Goal: Task Accomplishment & Management: Complete application form

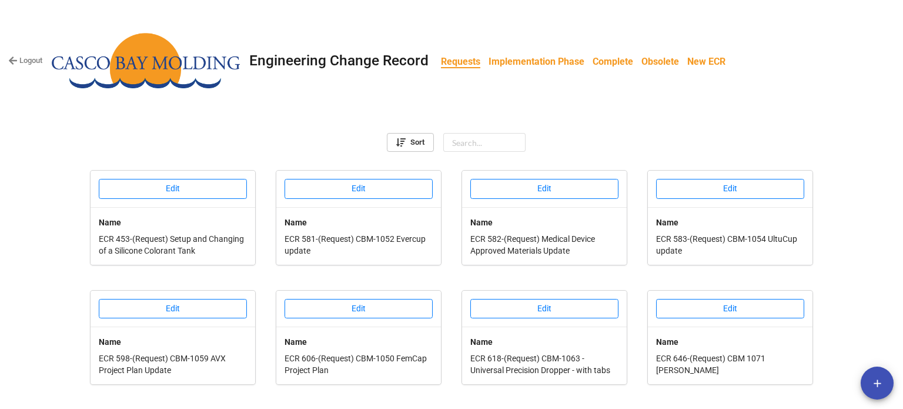
scroll to position [461, 0]
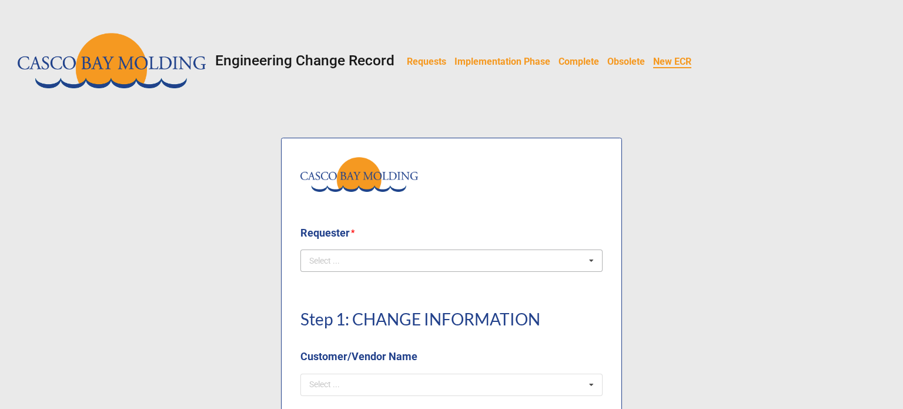
click at [306, 260] on div "Select ..." at bounding box center [331, 261] width 51 height 14
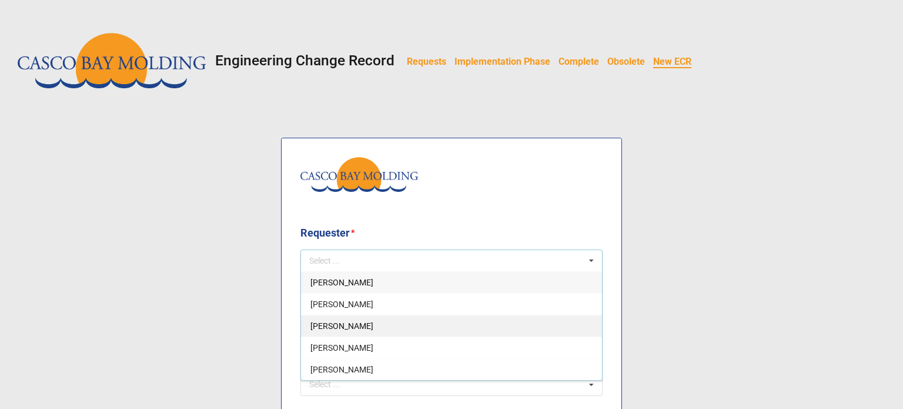
click at [340, 324] on span "[PERSON_NAME]" at bounding box center [341, 325] width 63 height 9
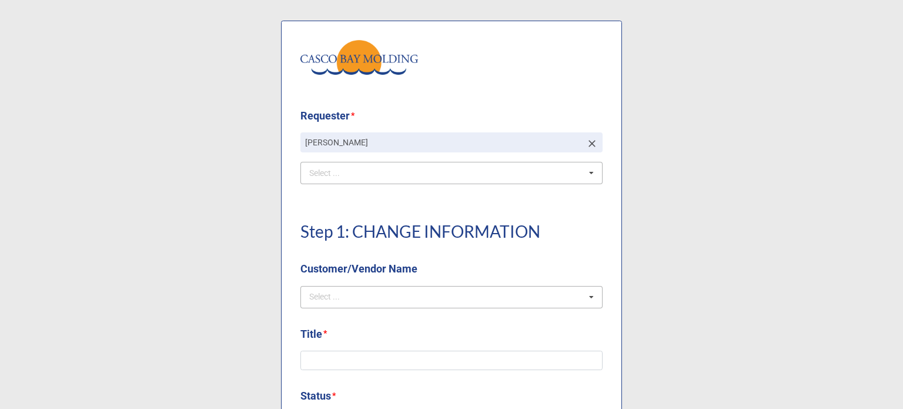
scroll to position [118, 0]
click at [403, 292] on div "Select ... No results found." at bounding box center [451, 296] width 302 height 22
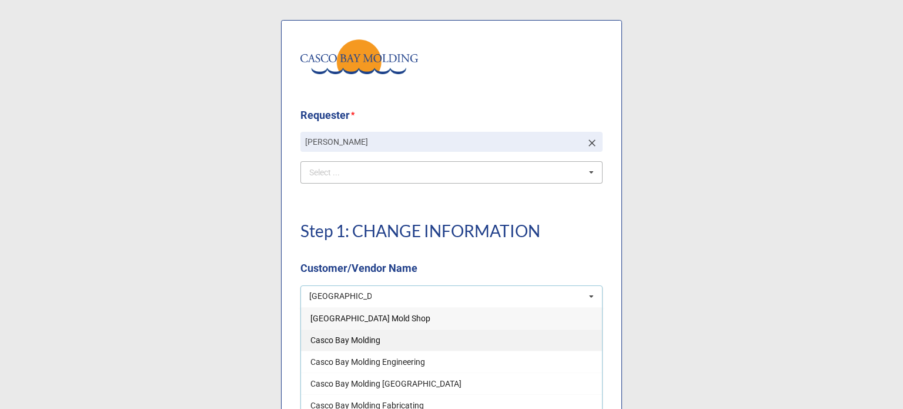
type input "[GEOGRAPHIC_DATA]"
click at [389, 343] on div "Casco Bay Molding" at bounding box center [451, 340] width 301 height 22
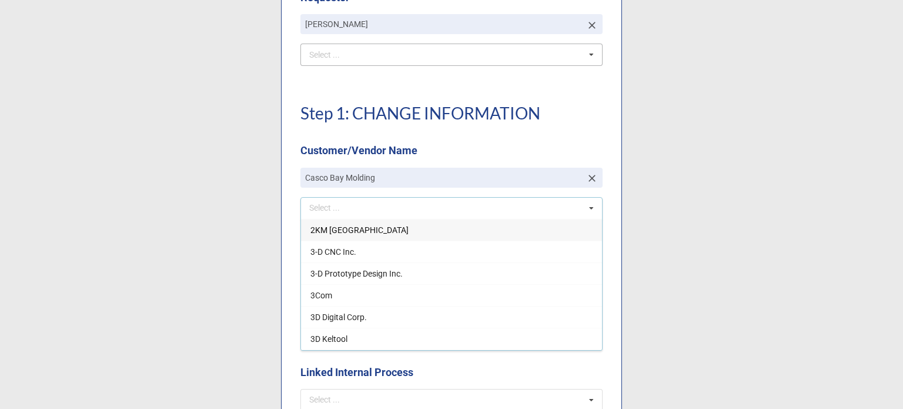
click at [420, 135] on div "Step 1: CHANGE INFORMATION Customer/Vendor Name" at bounding box center [451, 124] width 302 height 83
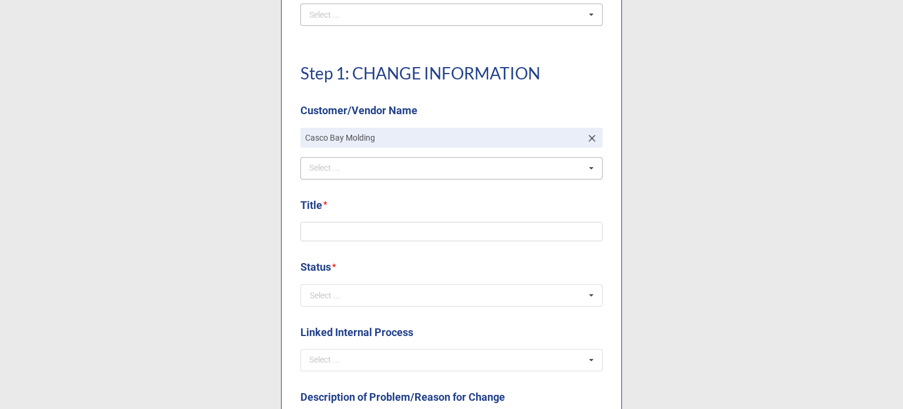
scroll to position [294, 0]
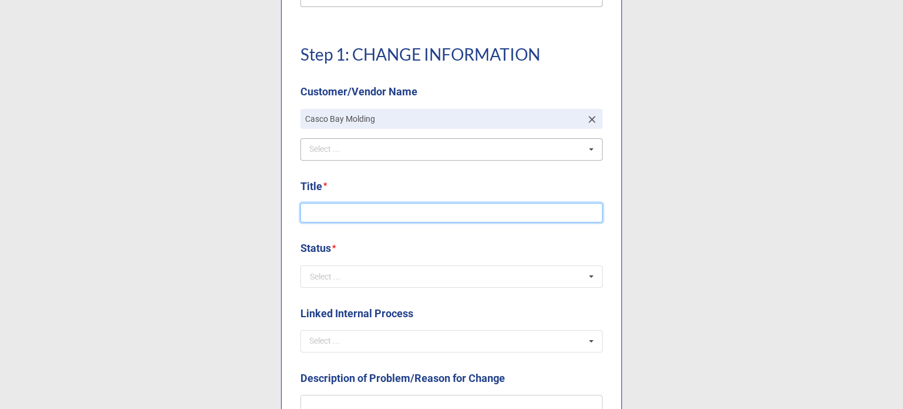
drag, startPoint x: 400, startPoint y: 214, endPoint x: 386, endPoint y: 232, distance: 23.1
click at [398, 219] on input at bounding box center [451, 213] width 302 height 20
type input "Best Periodt Case Top Drawing Update"
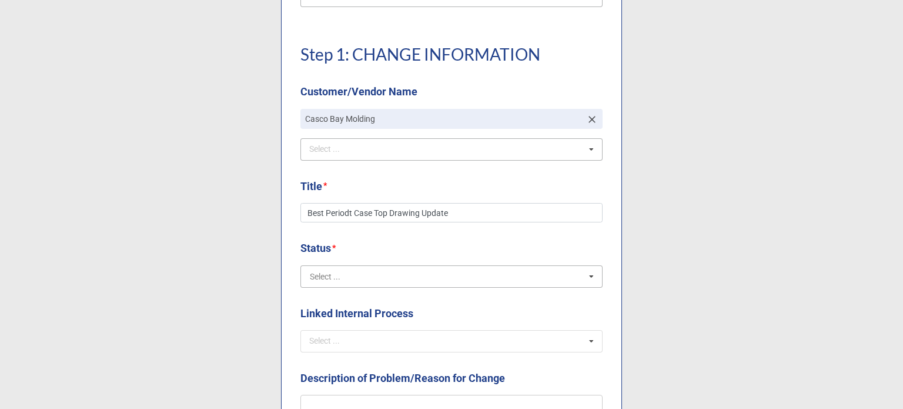
click at [383, 280] on input "text" at bounding box center [452, 276] width 301 height 21
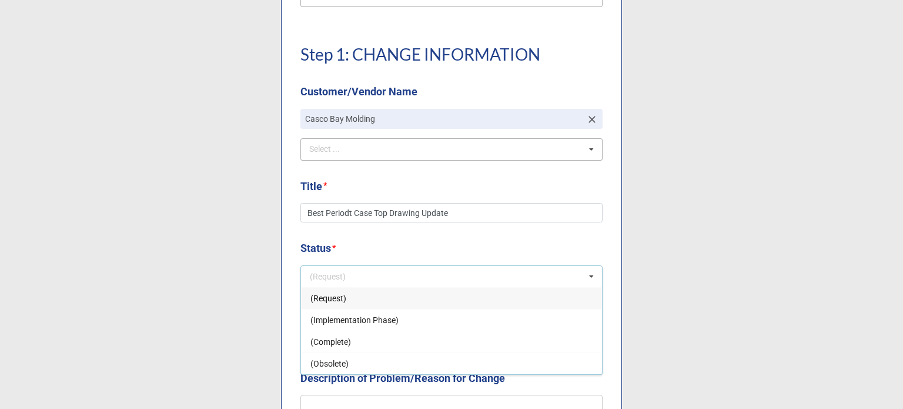
drag, startPoint x: 339, startPoint y: 295, endPoint x: 333, endPoint y: 283, distance: 13.4
click at [338, 296] on span "(Request)" at bounding box center [328, 297] width 36 height 9
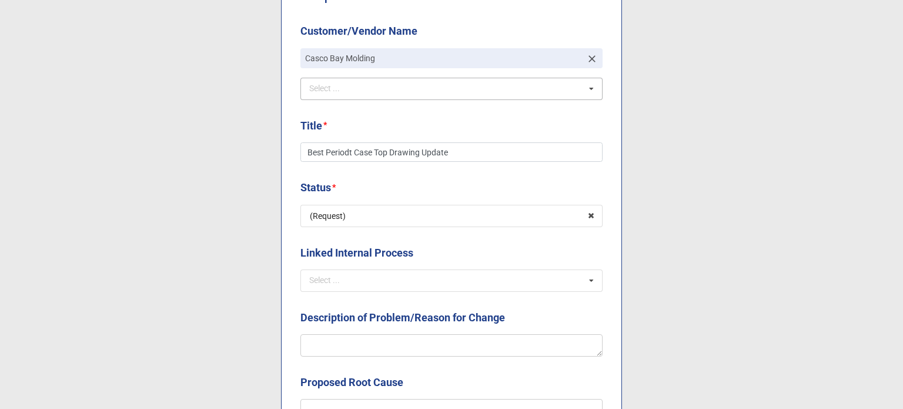
scroll to position [412, 0]
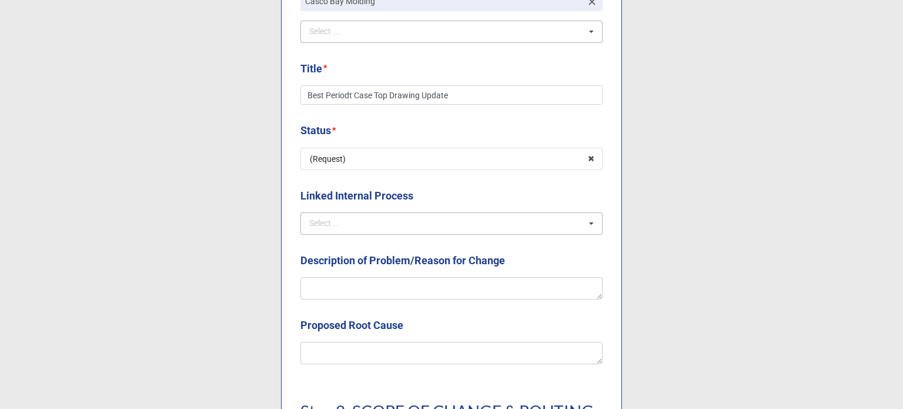
click at [336, 225] on div "Select ..." at bounding box center [331, 223] width 51 height 14
click at [353, 185] on div "Requester * Courtney Grant Select ... Andrew O'Neill Andrew Powell Liz Thornton…" at bounding box center [451, 410] width 341 height 1368
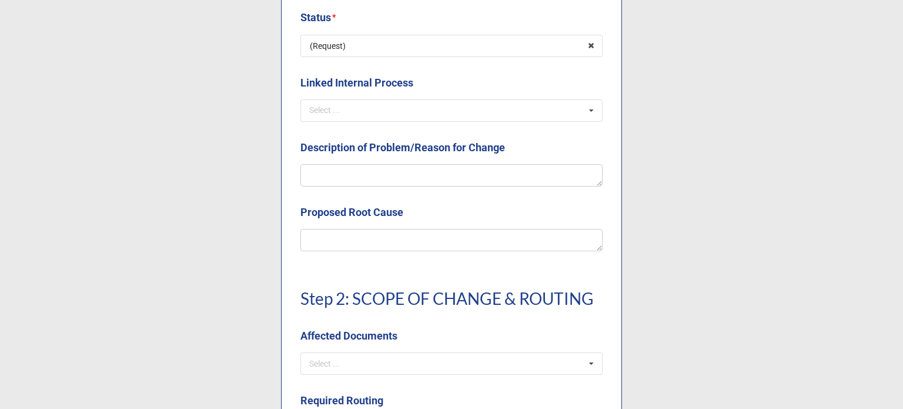
scroll to position [529, 0]
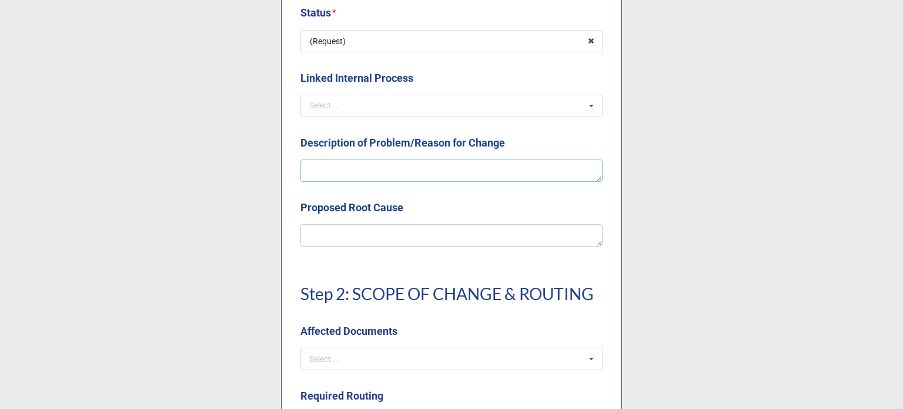
click at [352, 165] on textarea at bounding box center [451, 170] width 302 height 22
type textarea "x"
type textarea "A"
type textarea "x"
type textarea "Ad"
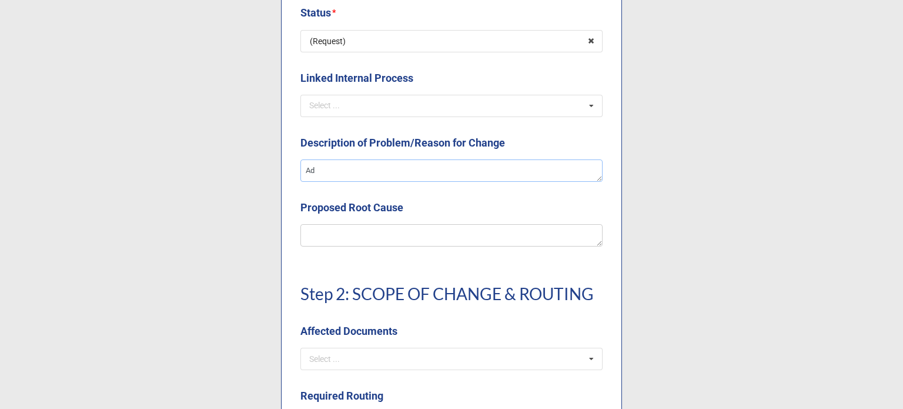
type textarea "x"
type textarea "Add"
type textarea "x"
type textarea "Addin"
type textarea "x"
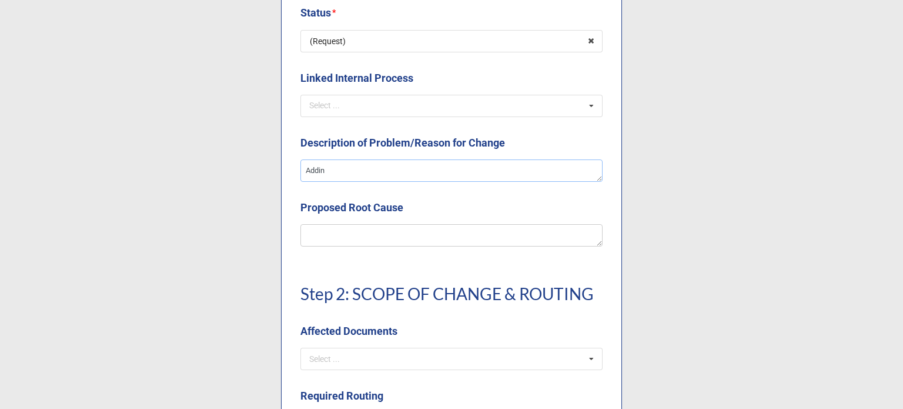
type textarea "Adding"
type textarea "x"
type textarea "Adding"
type textarea "x"
type textarea "Adding a"
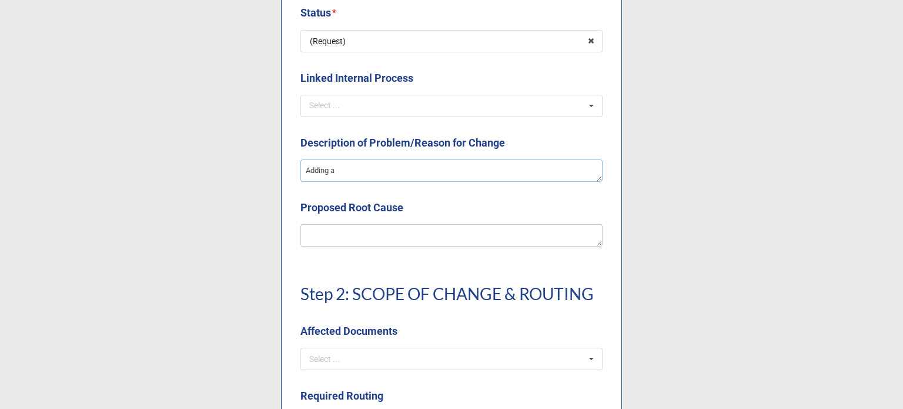
type textarea "x"
type textarea "Adding ao"
type textarea "x"
type textarea "Adding aop"
type textarea "x"
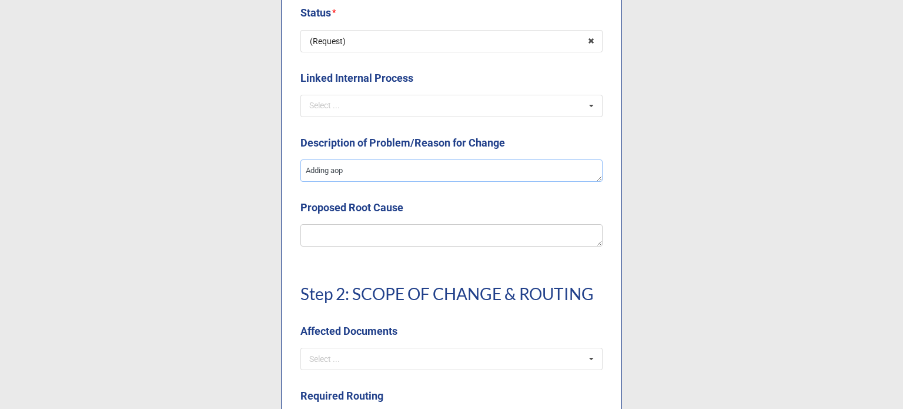
type textarea "Adding aopr"
type textarea "x"
type textarea "Adding aopro"
type textarea "x"
type textarea "Adding aoprov"
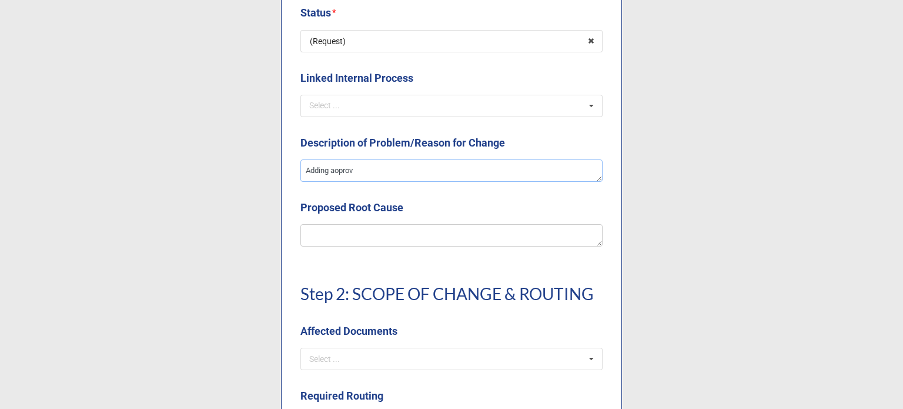
type textarea "x"
type textarea "Adding aoprove"
type textarea "x"
type textarea "Adding aoproved"
type textarea "x"
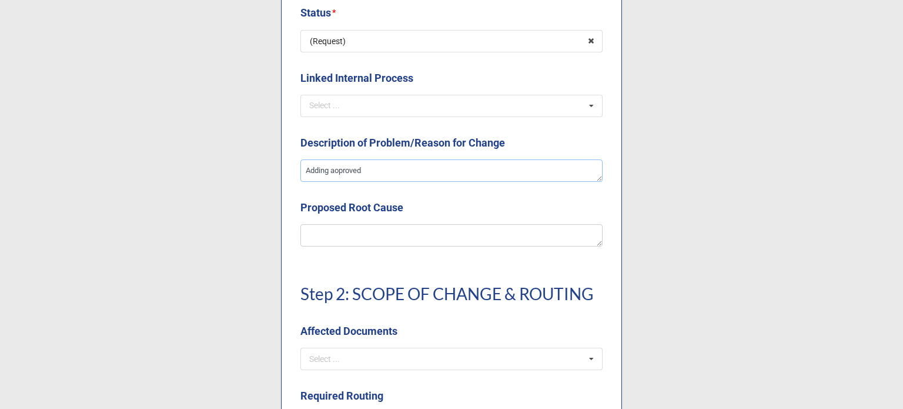
type textarea "Adding aoproved"
type textarea "x"
type textarea "Adding aoproved m"
type textarea "x"
type textarea "Adding aoproved ma"
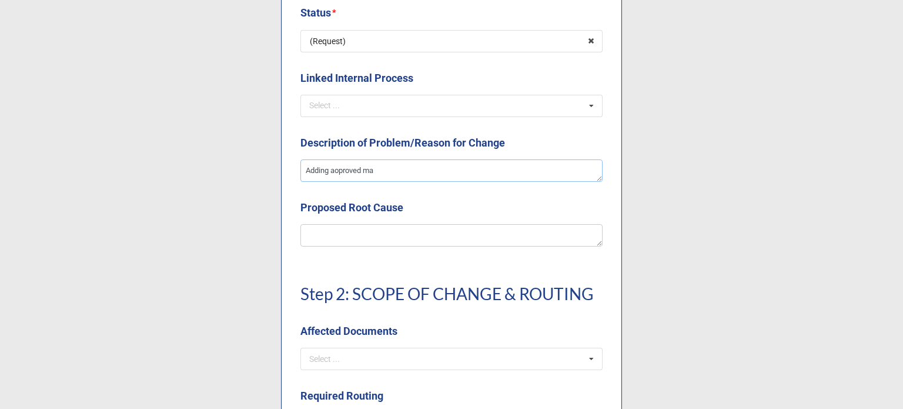
type textarea "x"
type textarea "Adding aoproved mat"
type textarea "x"
type textarea "Adding aoproved mate"
type textarea "x"
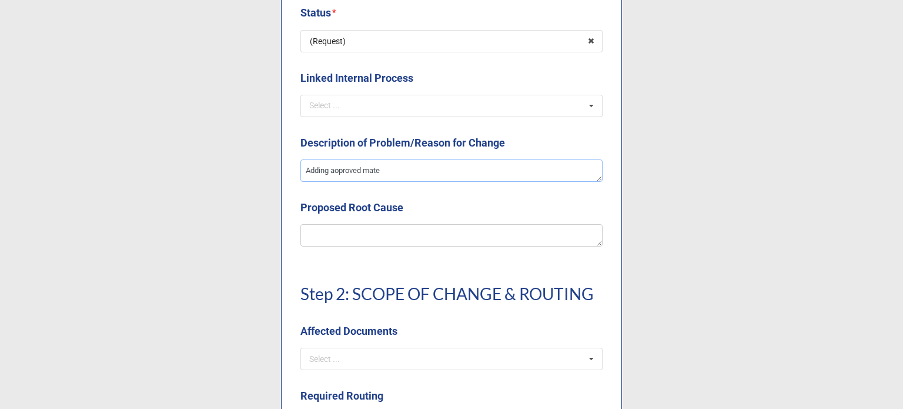
type textarea "Adding aoproved mater"
type textarea "x"
type textarea "Adding aoproved materi"
type textarea "x"
type textarea "Adding aoproved material"
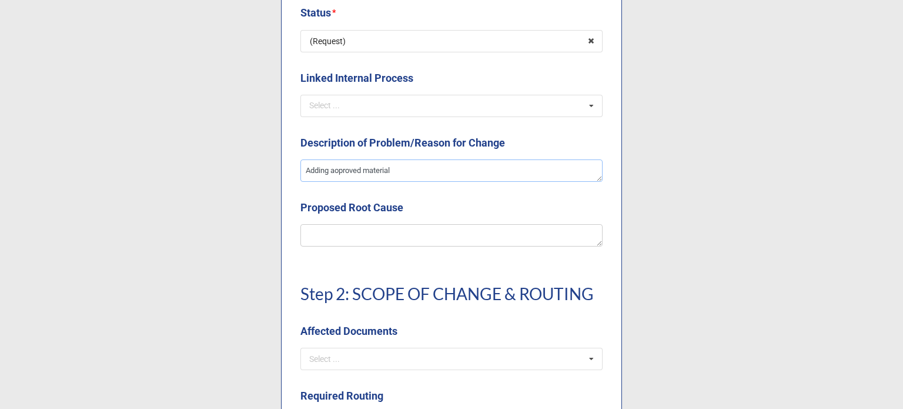
type textarea "x"
type textarea "Adding aoproved materials"
type textarea "x"
type textarea "Adding aoproved materials"
type textarea "x"
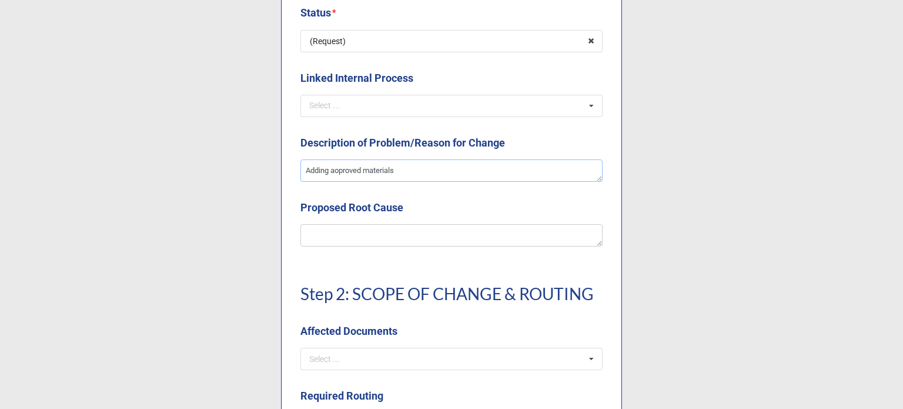
type textarea "Adding aoproved materials t"
type textarea "x"
type textarea "Adding aoproved materials to"
type textarea "x"
type textarea "Adding aoproved materials to"
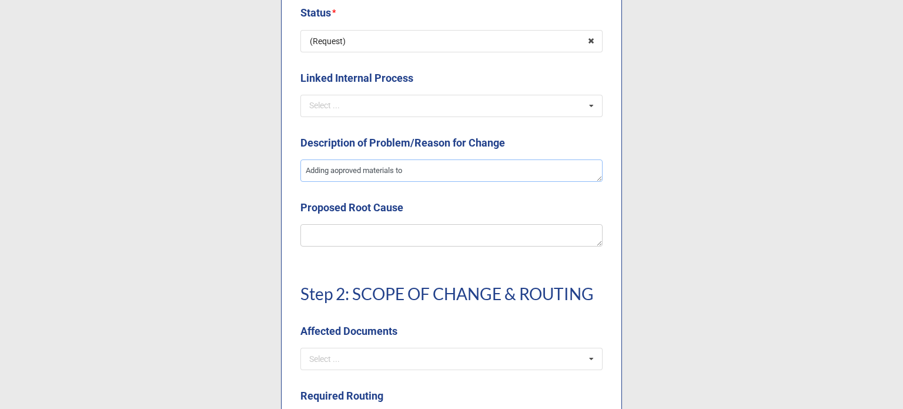
type textarea "x"
type textarea "Adding aoproved materials to t"
type textarea "x"
type textarea "Adding aoproved materials to th"
type textarea "x"
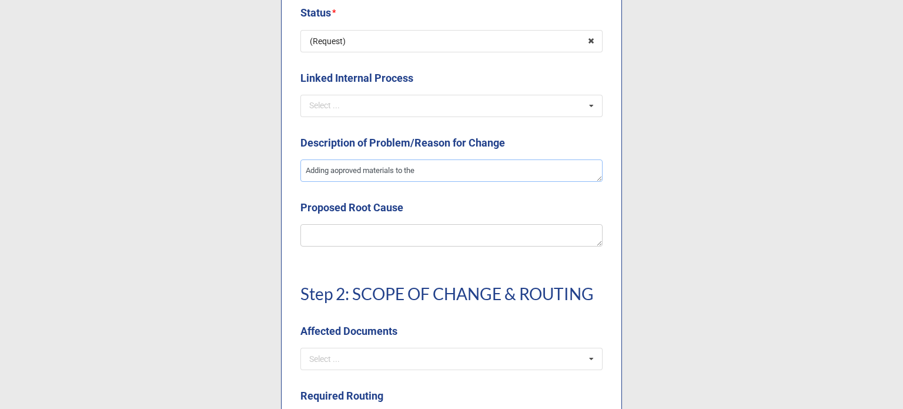
type textarea "Adding aoproved materials to the"
type textarea "x"
type textarea "Adding aoproved materials to the d"
type textarea "x"
type textarea "Adding aoproved materials to the de"
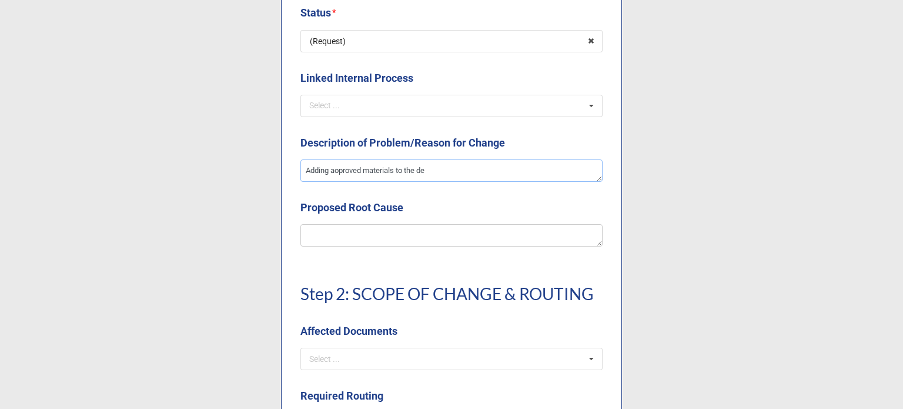
type textarea "x"
type textarea "Adding aoproved materials to the d"
type textarea "x"
type textarea "Adding aoproved materials to the"
type textarea "x"
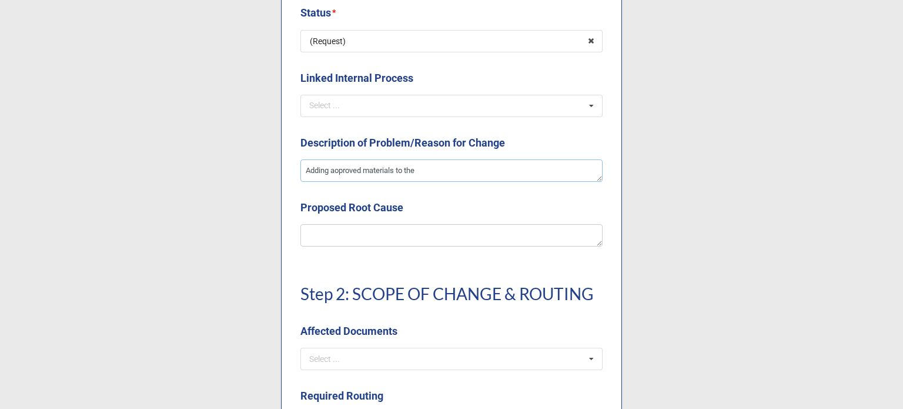
type textarea "Adding aoproved materials to the p"
type textarea "x"
type textarea "Adding aoproved materials to the pr"
type textarea "x"
type textarea "Adding aoproved materials to the p"
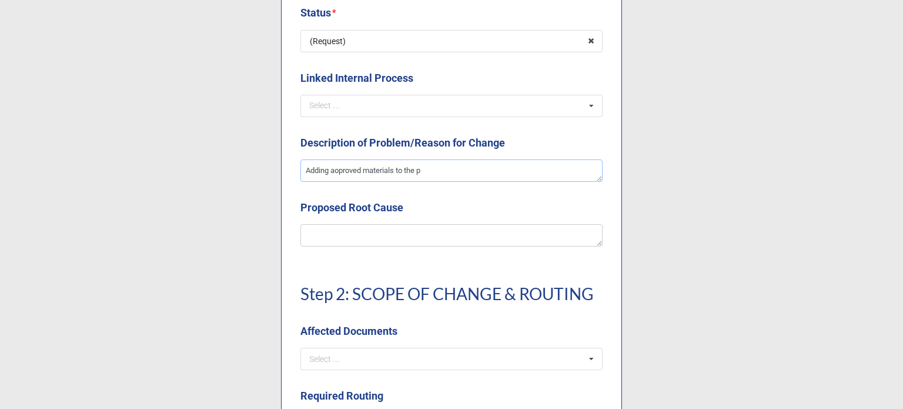
type textarea "x"
type textarea "Adding aoproved materials to the pa"
type textarea "x"
type textarea "Adding aoproved materials to the par"
type textarea "x"
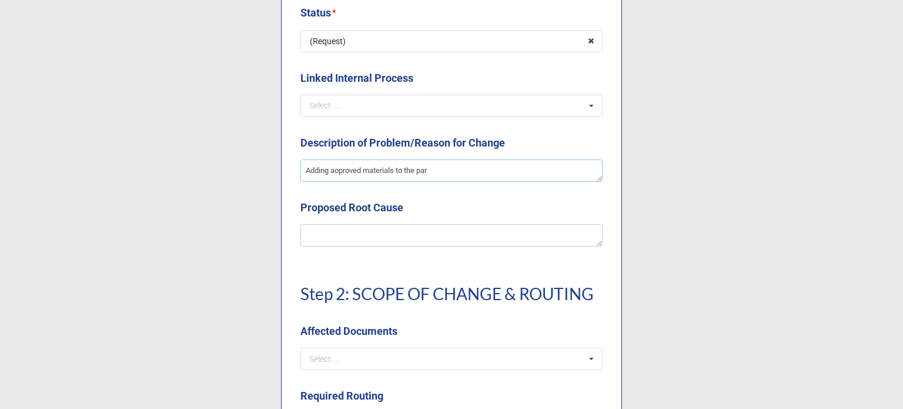
type textarea "Adding aoproved materials to the part"
type textarea "x"
type textarea "Adding aoproved materials to the part"
type textarea "x"
type textarea "Adding aoproved materials to the part d"
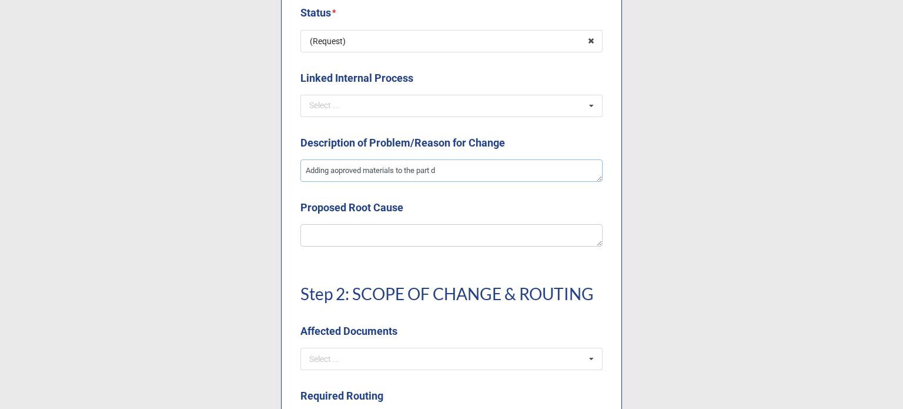
type textarea "x"
type textarea "Adding aoproved materials to the part dr"
type textarea "x"
type textarea "Adding aoproved materials to the part dra"
type textarea "x"
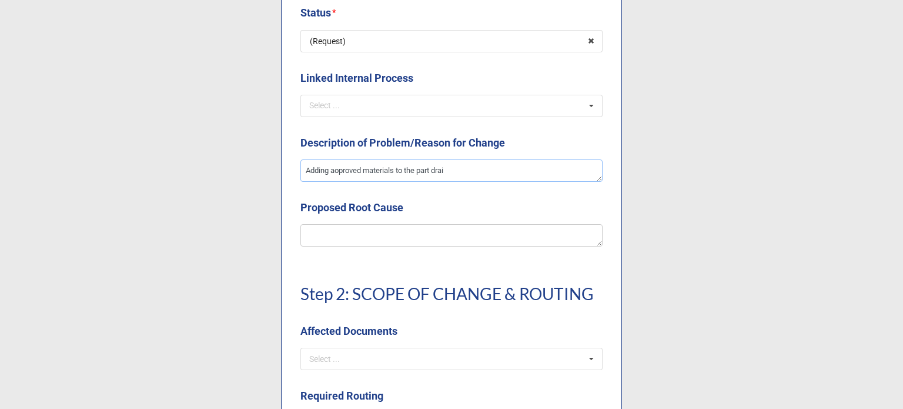
type textarea "Adding aoproved materials to the part drain"
type textarea "x"
type textarea "Adding aoproved materials to the part draing"
type textarea "x"
type textarea "Adding aoproved materials to the part drain"
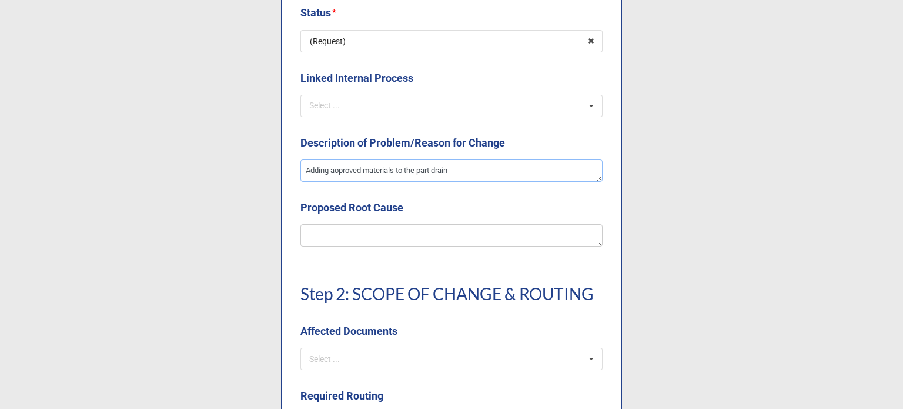
type textarea "x"
type textarea "Adding aoproved materials to the part drai"
type textarea "x"
type textarea "Adding aoproved materials to the part dra"
type textarea "x"
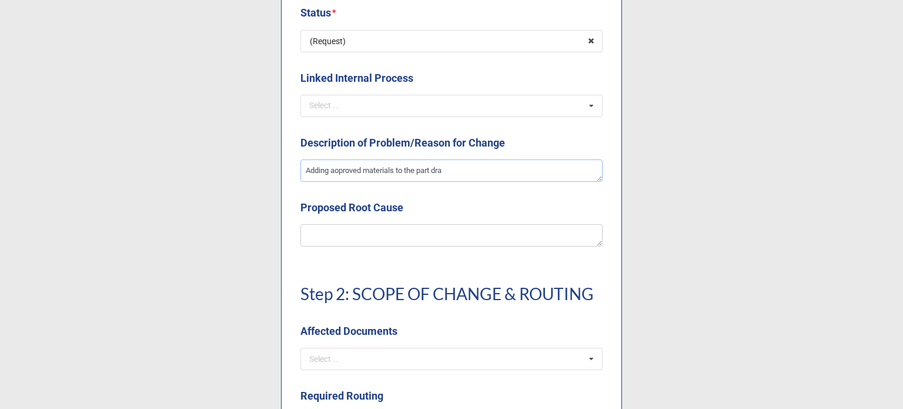
type textarea "Adding aoproved materials to the part draw"
type textarea "x"
type textarea "Adding aoproved materials to the part drawi"
type textarea "x"
type textarea "Adding aoproved materials to the part drawin"
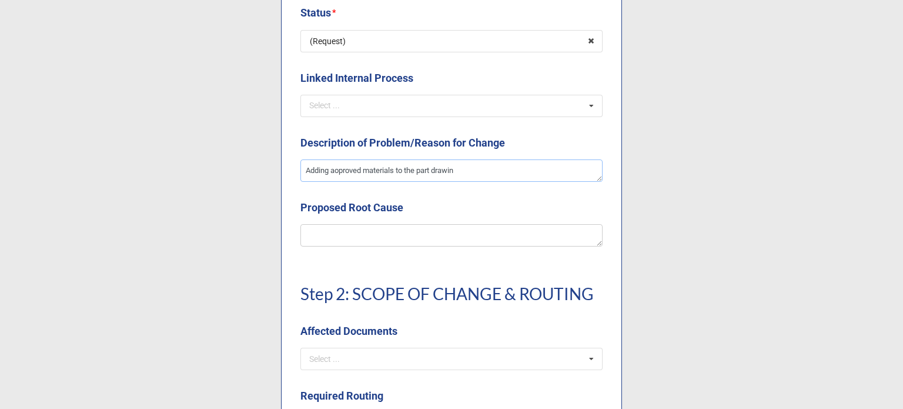
type textarea "x"
type textarea "Adding aoproved materials to the part drawing"
type textarea "x"
type textarea "Adding approved materials to the part drawing"
click at [487, 172] on textarea "Adding approved materials to the part drawing" at bounding box center [451, 170] width 302 height 22
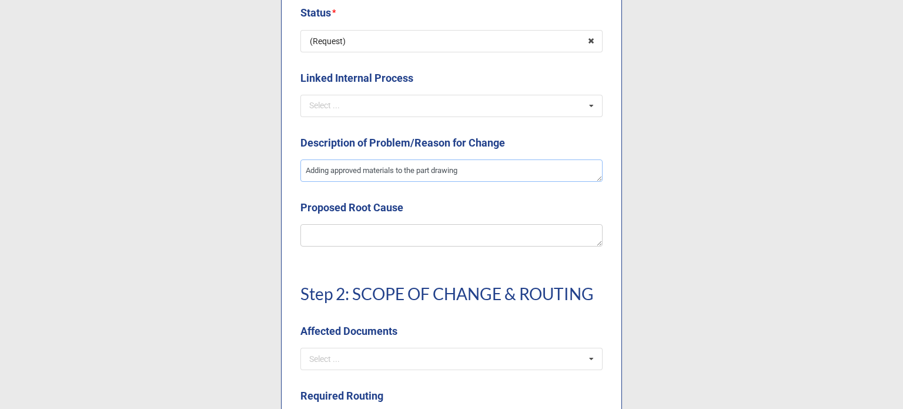
type textarea "x"
type textarea "Adding approved materials to the part drawing."
drag, startPoint x: 329, startPoint y: 172, endPoint x: 390, endPoint y: 171, distance: 61.2
click at [330, 172] on textarea "Adding approved materials to the part drawing." at bounding box center [451, 170] width 302 height 22
type textarea "x"
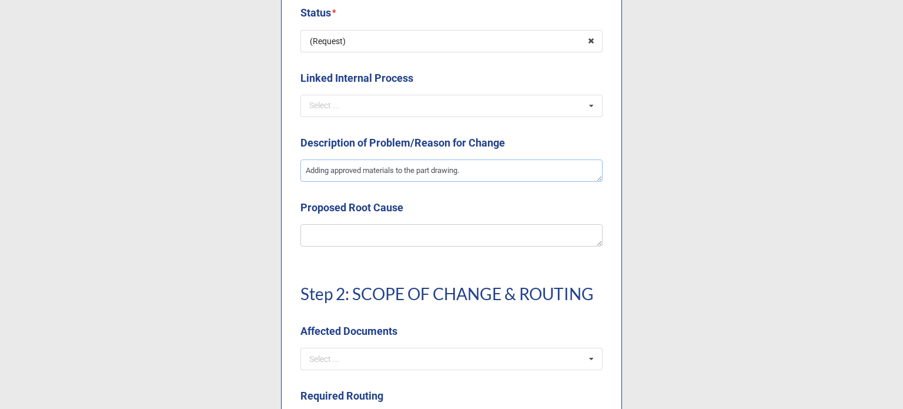
type textarea "Adding napproved materials to the part drawing."
type textarea "x"
type textarea "Adding neapproved materials to the part drawing."
type textarea "x"
type textarea "Adding newapproved materials to the part drawing."
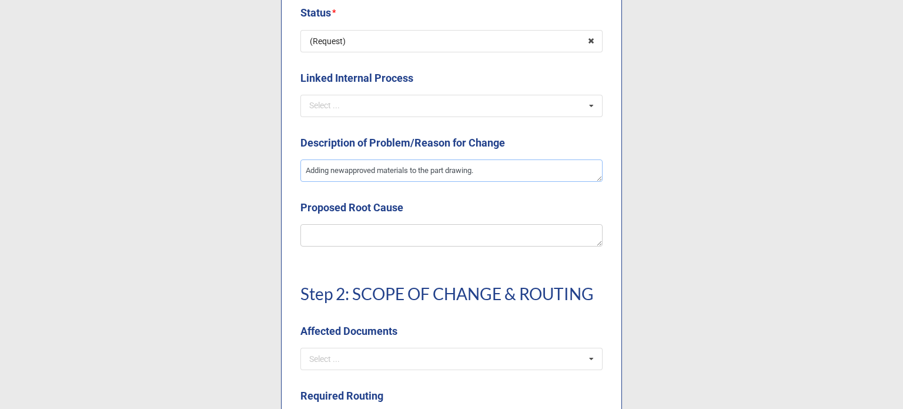
type textarea "x"
type textarea "Adding new approved materials to the part drawing."
click at [414, 241] on textarea at bounding box center [451, 235] width 302 height 22
type textarea "x"
type textarea "P"
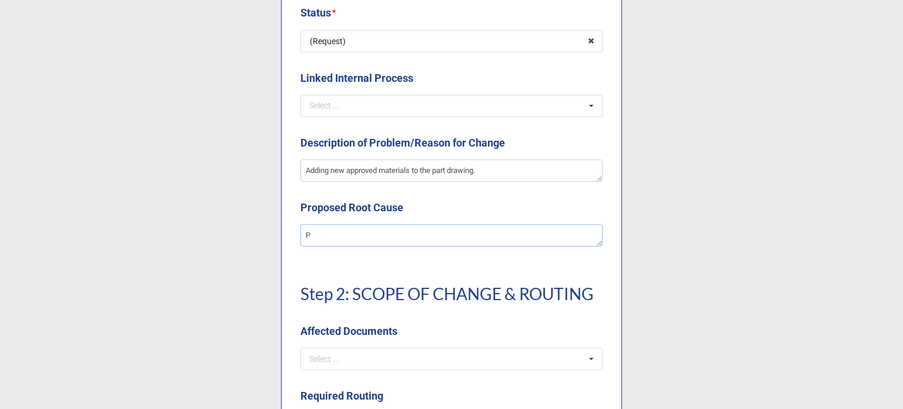
type textarea "x"
type textarea "Pa"
type textarea "x"
type textarea "Part"
type textarea "x"
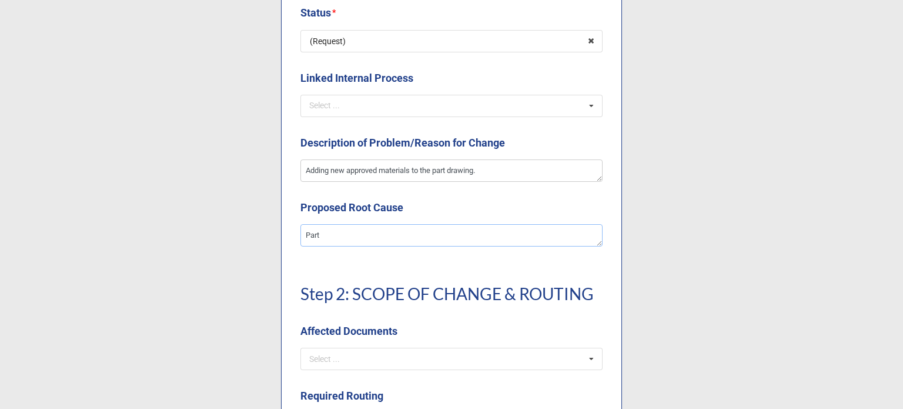
type textarea "Part"
type textarea "x"
type textarea "Part d"
type textarea "x"
type textarea "Part dr"
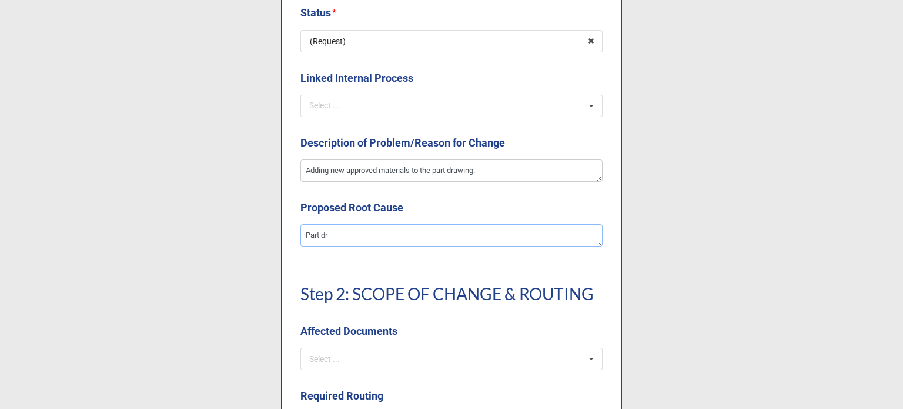
type textarea "x"
type textarea "Part dra"
type textarea "x"
type textarea "Part draw"
type textarea "x"
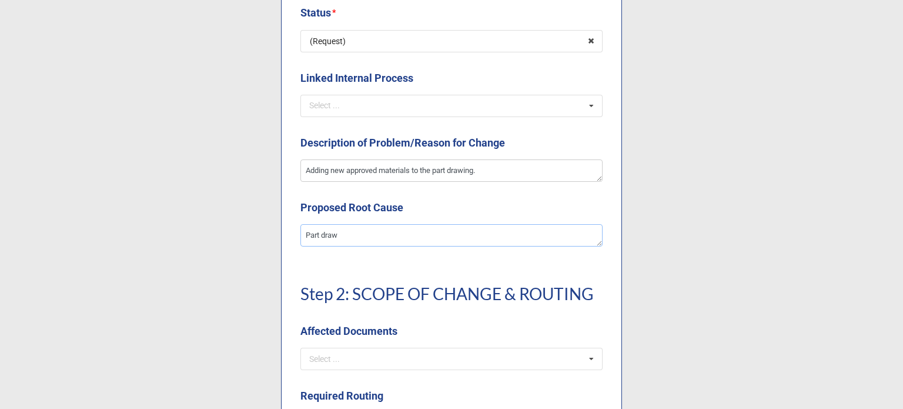
type textarea "Part drawi"
type textarea "x"
type textarea "Part drawin"
type textarea "x"
type textarea "Part drawing"
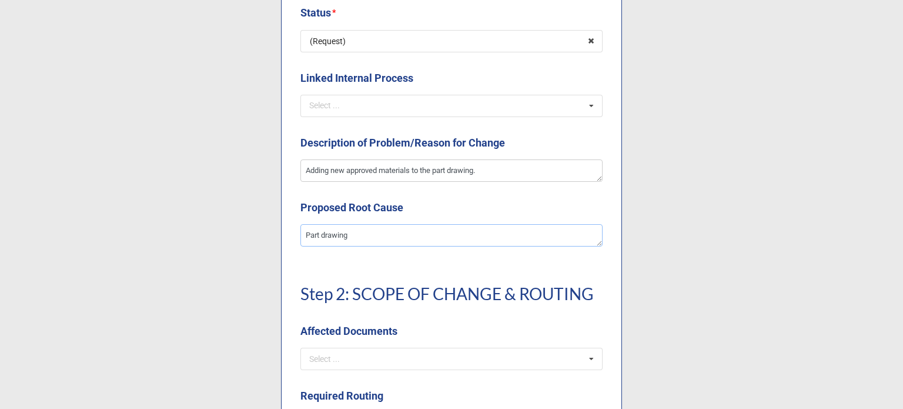
type textarea "x"
type textarea "Part drawing"
type textarea "x"
type textarea "Part drawing d"
type textarea "x"
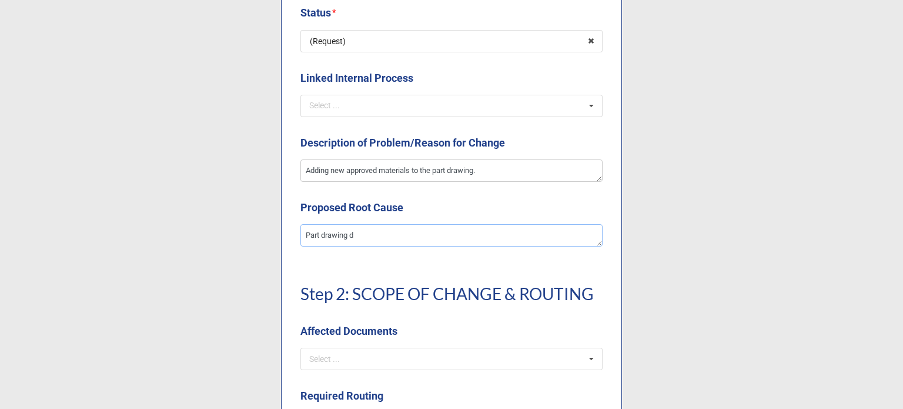
type textarea "Part drawing do"
type textarea "x"
type textarea "Part drawing doe"
type textarea "x"
type textarea "Part drawing does"
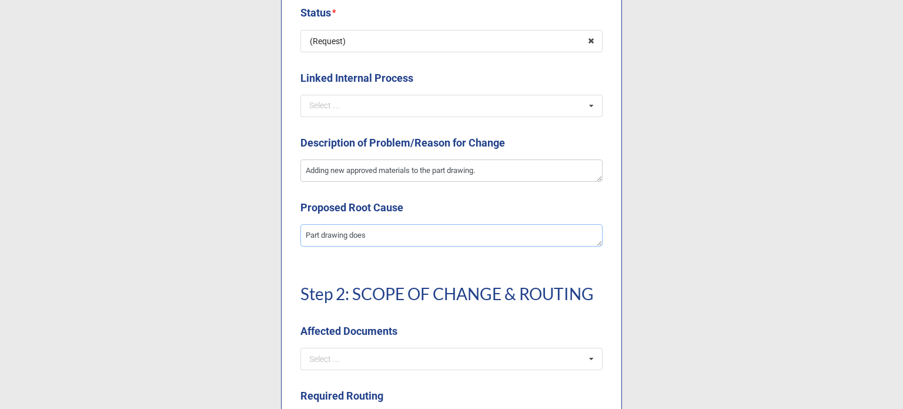
type textarea "x"
type textarea "Part drawing doesn"
type textarea "x"
type textarea "Part drawing doesn'"
type textarea "x"
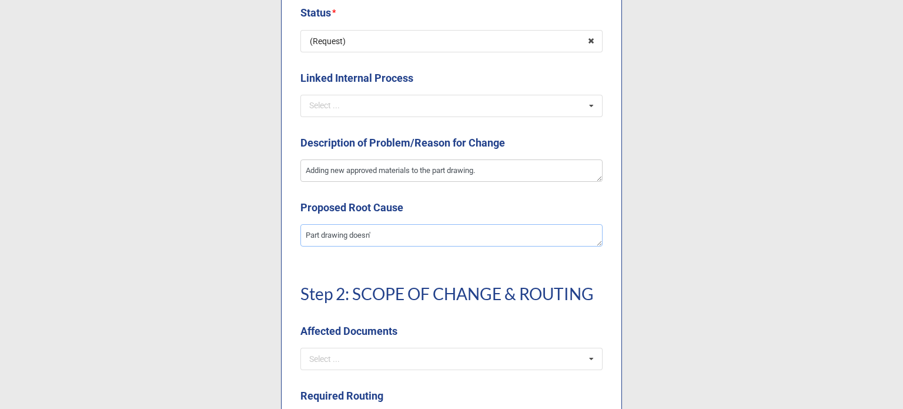
type textarea "Part drawing doesn't"
type textarea "x"
type textarea "Part drawing doesn't"
type textarea "x"
type textarea "Part drawing doesn't h"
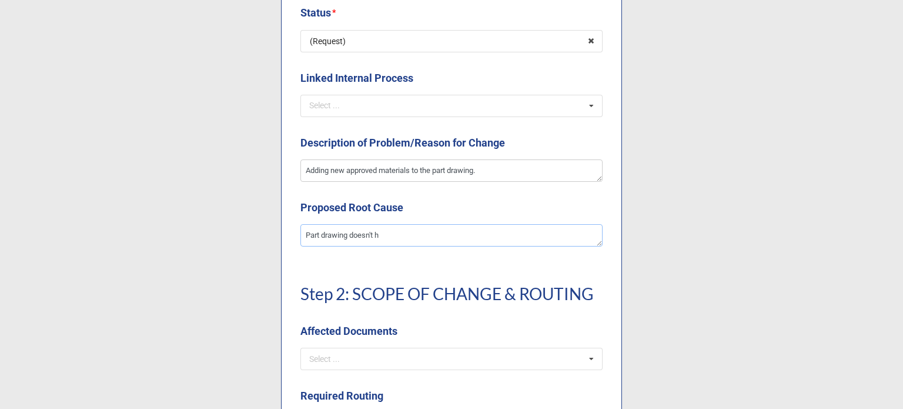
type textarea "x"
type textarea "Part drawing doesn't ha"
type textarea "x"
type textarea "Part drawing doesn't hav"
type textarea "x"
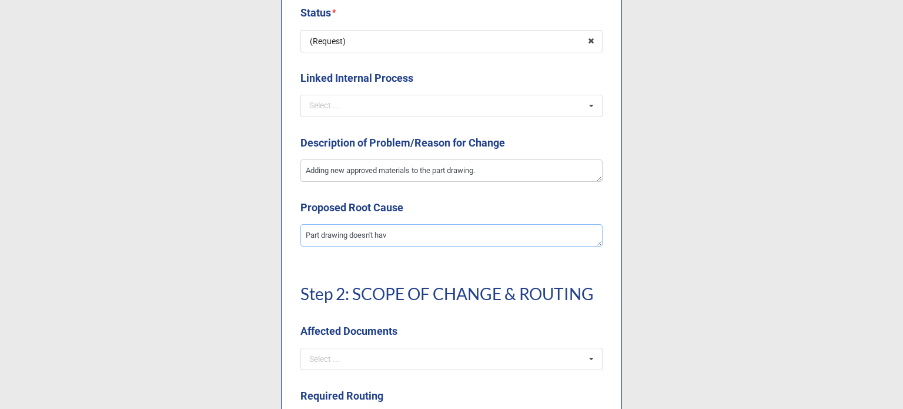
type textarea "Part drawing doesn't have"
type textarea "x"
type textarea "Part drawing doesn't have"
type textarea "x"
type textarea "Part drawing doesn't have K"
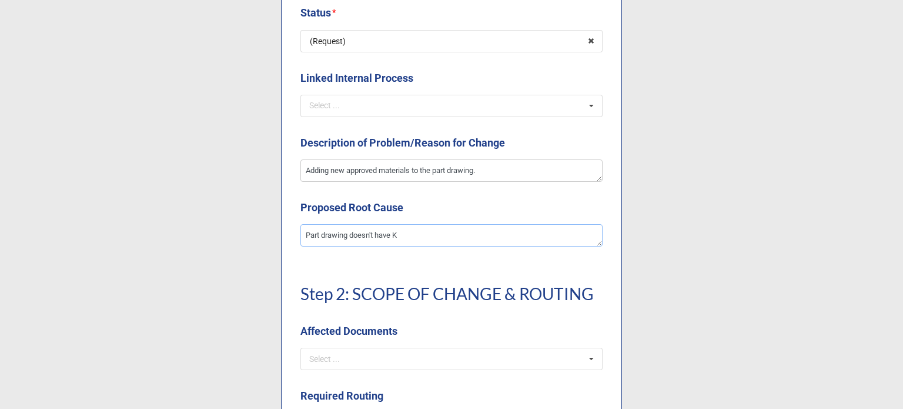
type textarea "x"
type textarea "Part drawing doesn't have KE"
type textarea "x"
type textarea "Part drawing doesn't have KEG"
type textarea "x"
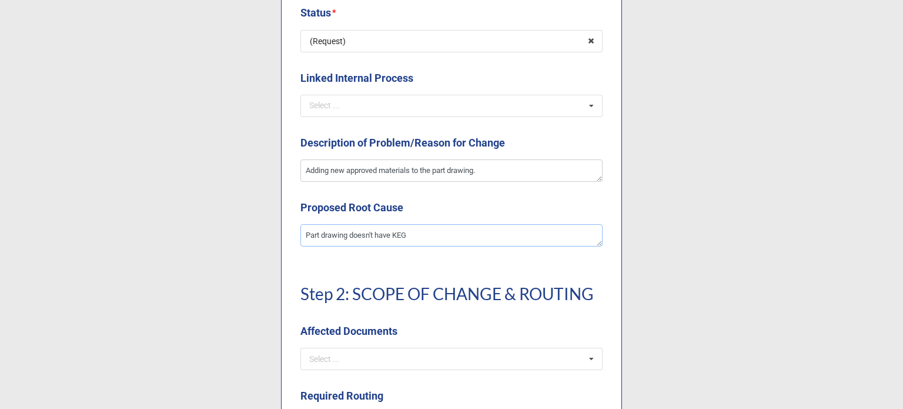
type textarea "Part drawing doesn't have KEG"
type textarea "x"
type textarea "Part drawing doesn't have KEG m"
type textarea "x"
type textarea "Part drawing doesn't have KEG ma"
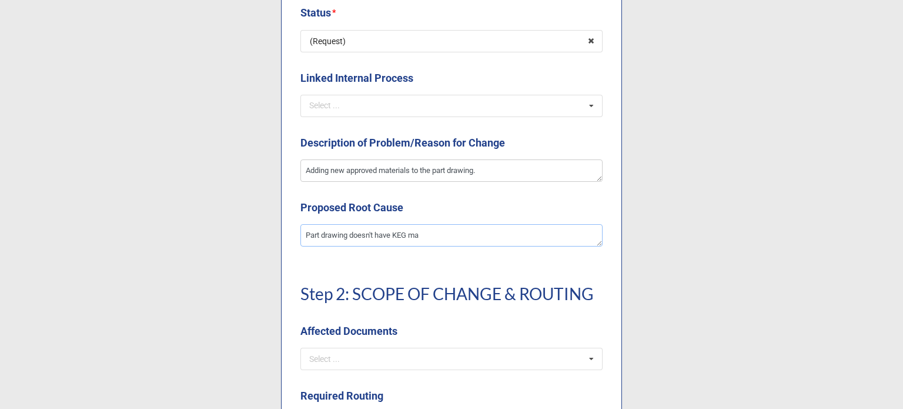
type textarea "x"
type textarea "Part drawing doesn't have KEG mat"
type textarea "x"
type textarea "Part drawing doesn't have KEG mate"
type textarea "x"
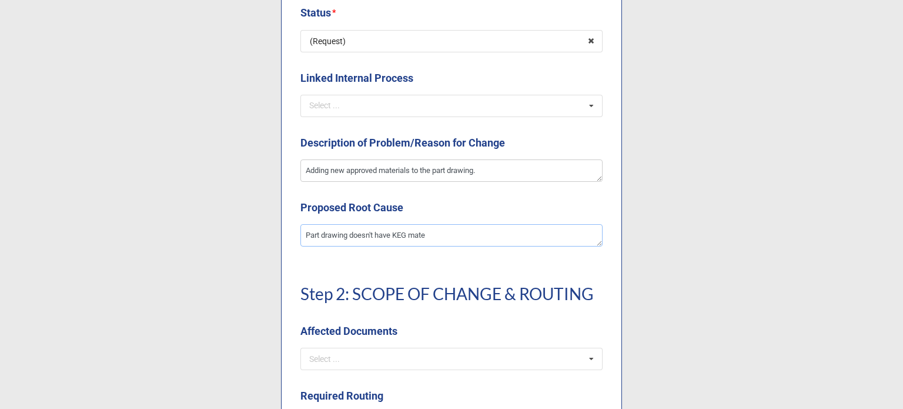
type textarea "Part drawing doesn't have KEG mater"
type textarea "x"
type textarea "Part drawing doesn't have KEG materi"
type textarea "x"
type textarea "Part drawing doesn't have KEG materia"
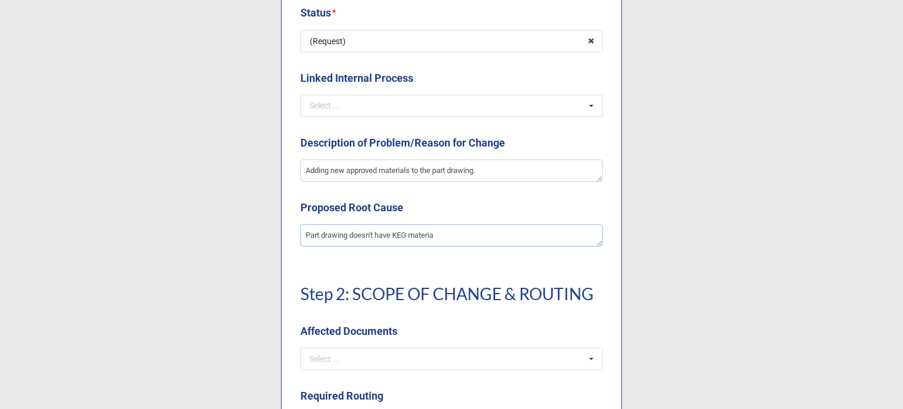
type textarea "x"
type textarea "Part drawing doesn't have KEG material"
type textarea "x"
type textarea "Part drawing doesn't have KEG material"
type textarea "x"
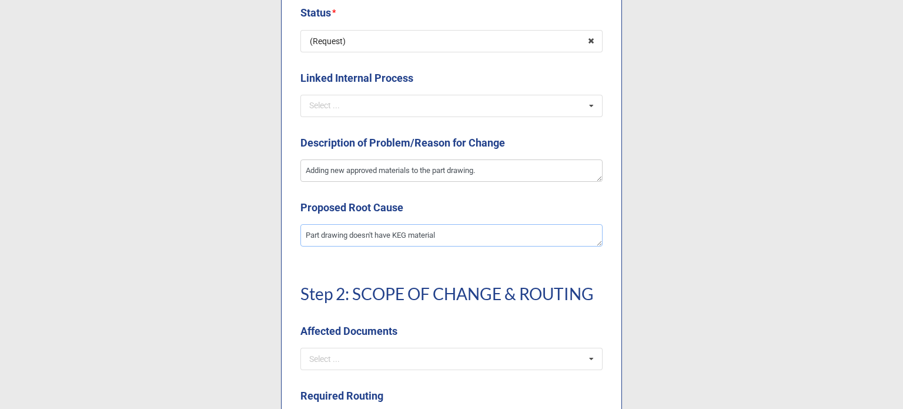
type textarea "Part drawing doesn't have KEG material l"
type textarea "x"
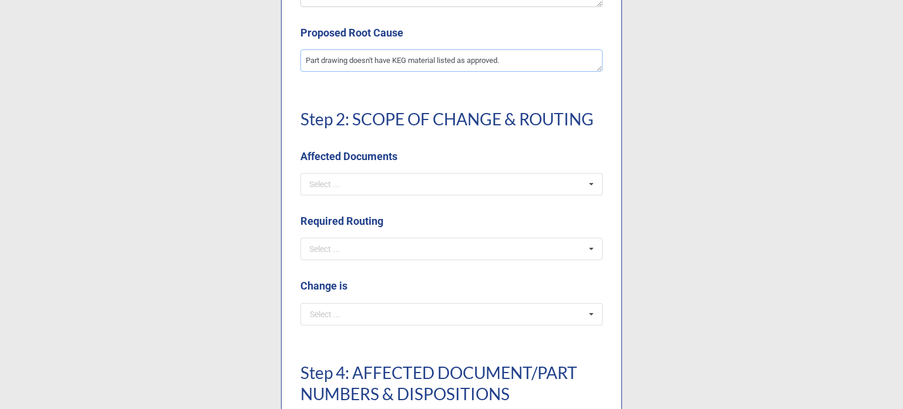
scroll to position [706, 0]
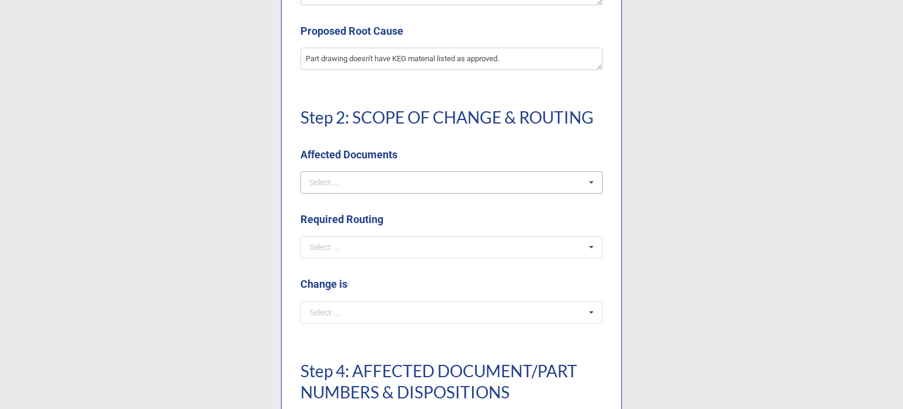
click at [347, 182] on div "Select ..." at bounding box center [331, 182] width 51 height 14
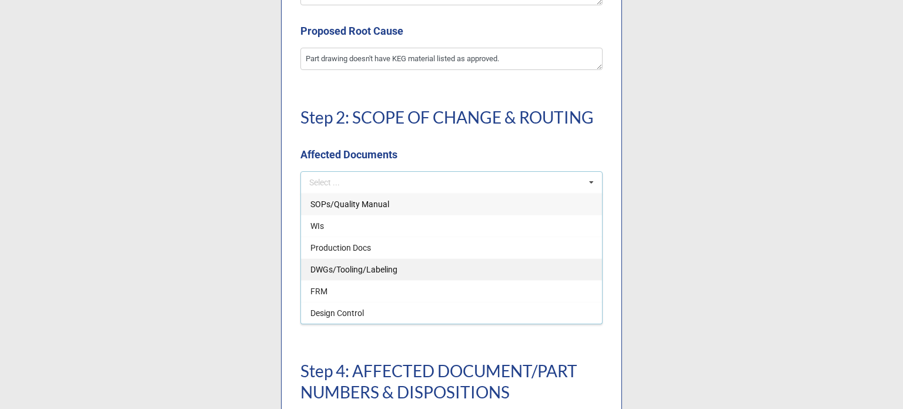
click at [327, 270] on span "DWGs/Tooling/Labeling" at bounding box center [353, 269] width 87 height 9
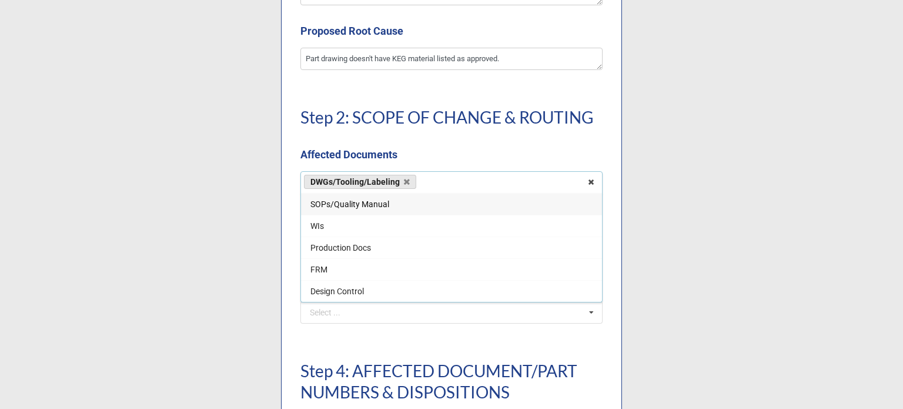
click at [328, 148] on label "Affected Documents" at bounding box center [348, 154] width 97 height 16
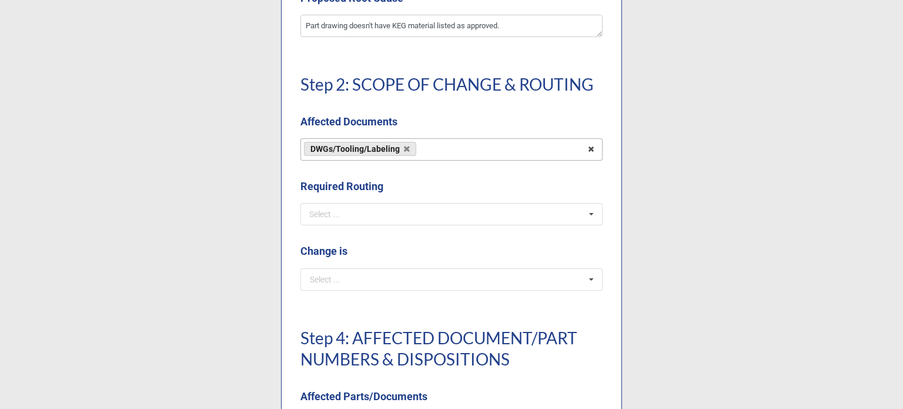
scroll to position [764, 0]
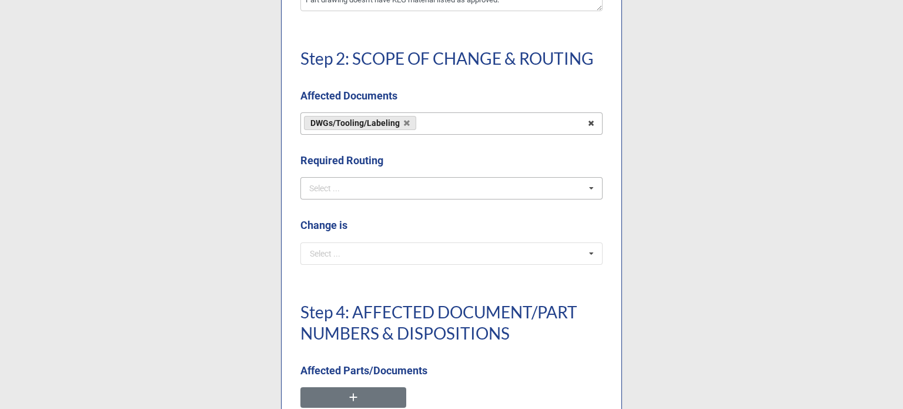
click at [335, 186] on div "Select ..." at bounding box center [331, 189] width 51 height 14
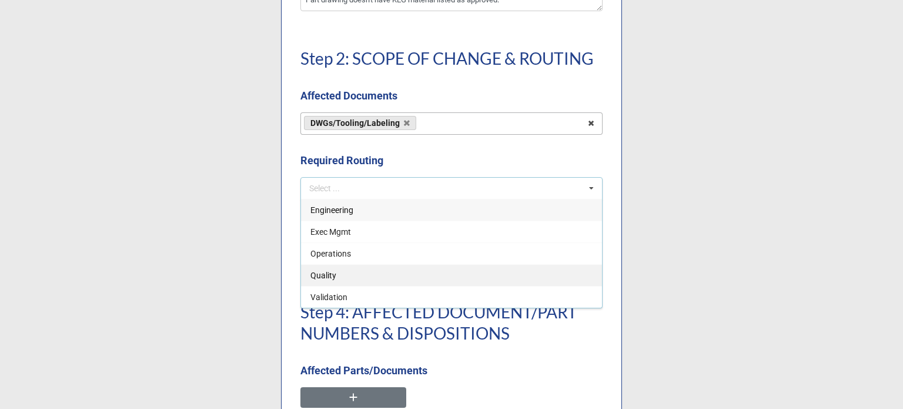
click at [328, 275] on span "Quality" at bounding box center [323, 274] width 26 height 9
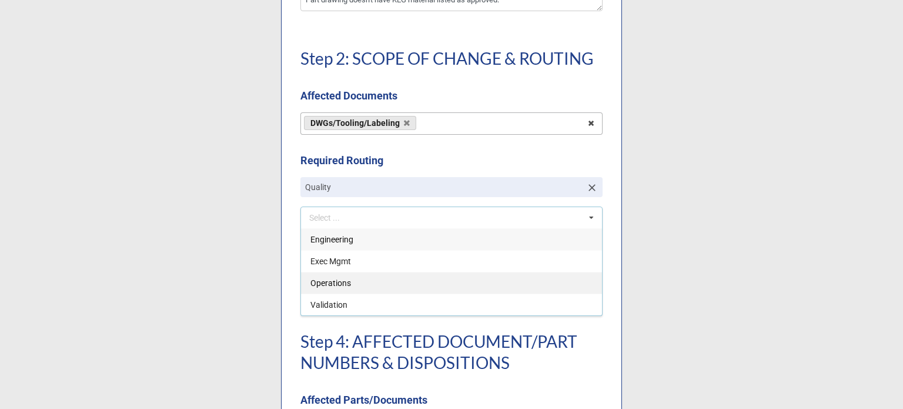
click at [330, 282] on span "Operations" at bounding box center [330, 282] width 41 height 9
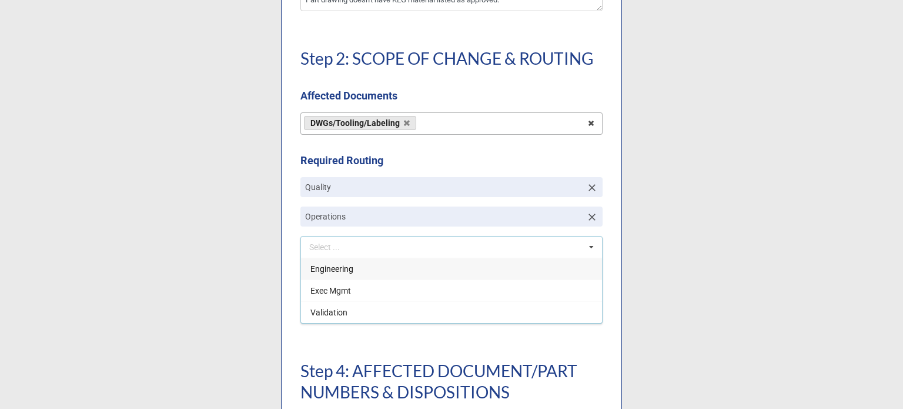
click at [327, 265] on span "Engineering" at bounding box center [331, 268] width 43 height 9
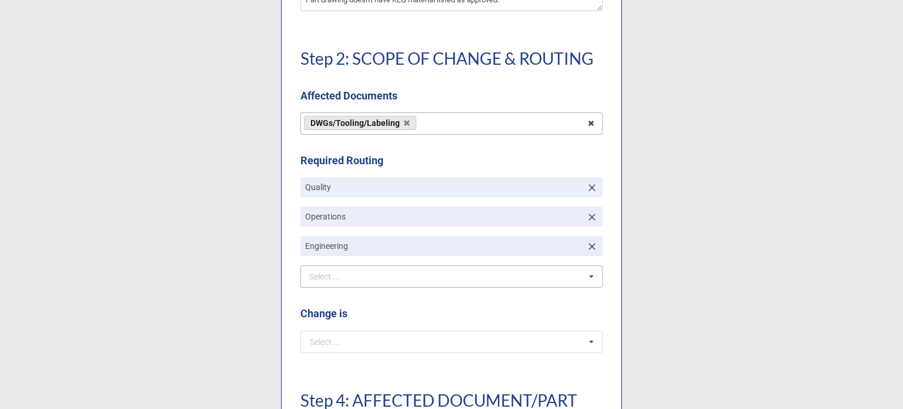
click at [381, 158] on label "Required Routing" at bounding box center [341, 160] width 83 height 16
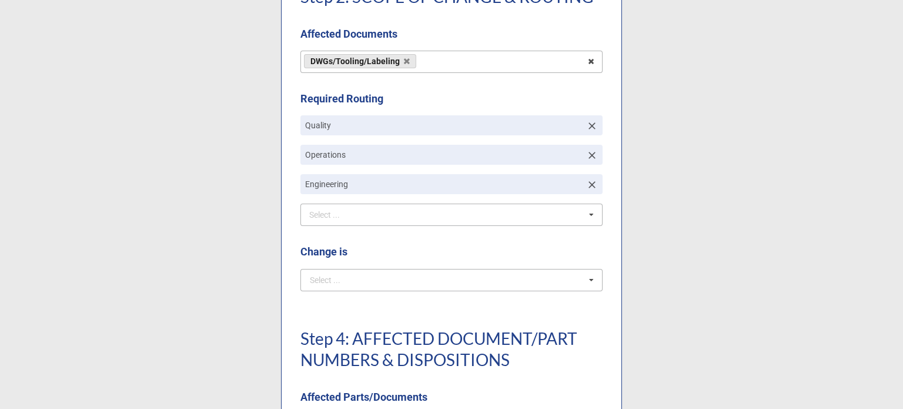
scroll to position [882, 0]
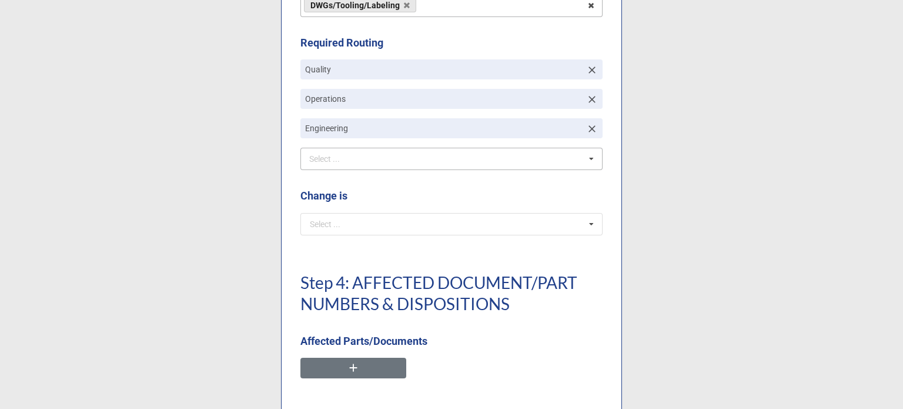
click at [365, 233] on div "Select ... Permanent (Step 3 Required) Temporary/Deviation (with Step 3) Tempor…" at bounding box center [451, 224] width 302 height 22
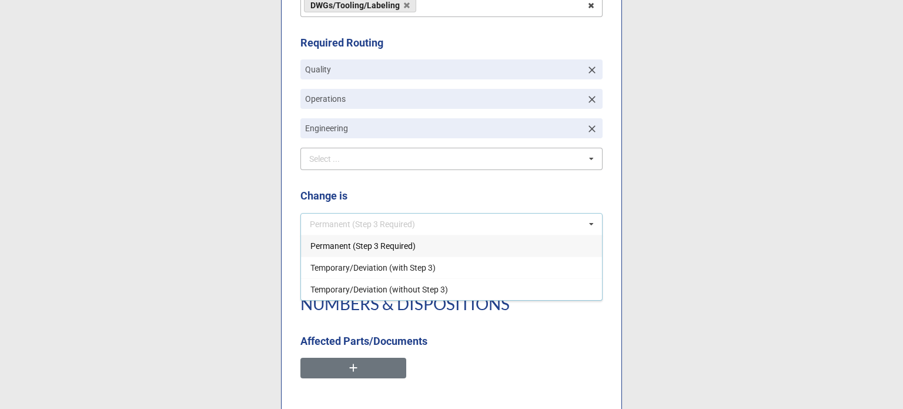
click at [358, 248] on span "Permanent (Step 3 Required)" at bounding box center [362, 245] width 105 height 9
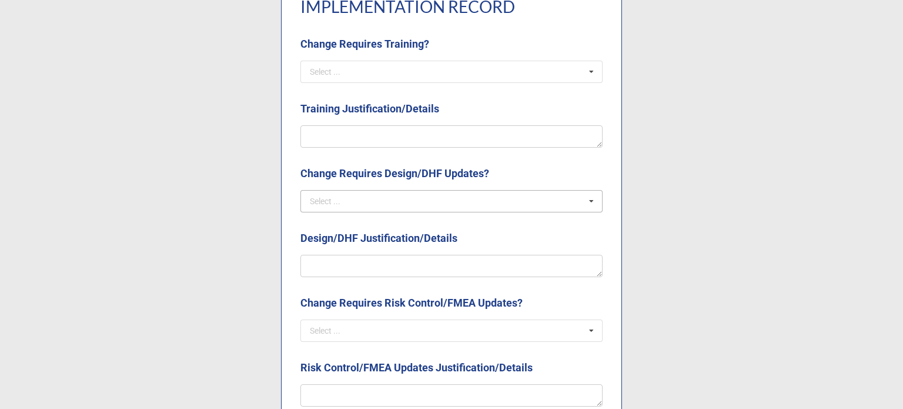
scroll to position [1058, 0]
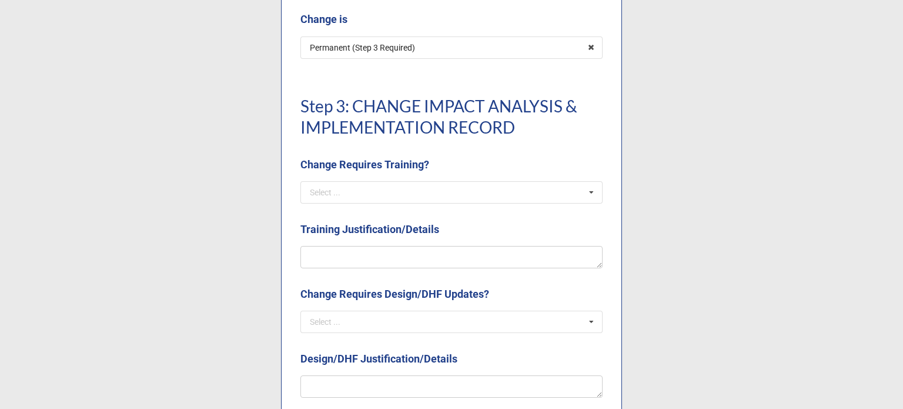
click at [379, 208] on div "Step 3: CHANGE IMPACT ANALYSIS & IMPLEMENTATION RECORD Change Requires Training…" at bounding box center [451, 143] width 302 height 135
click at [373, 202] on input "text" at bounding box center [452, 192] width 301 height 21
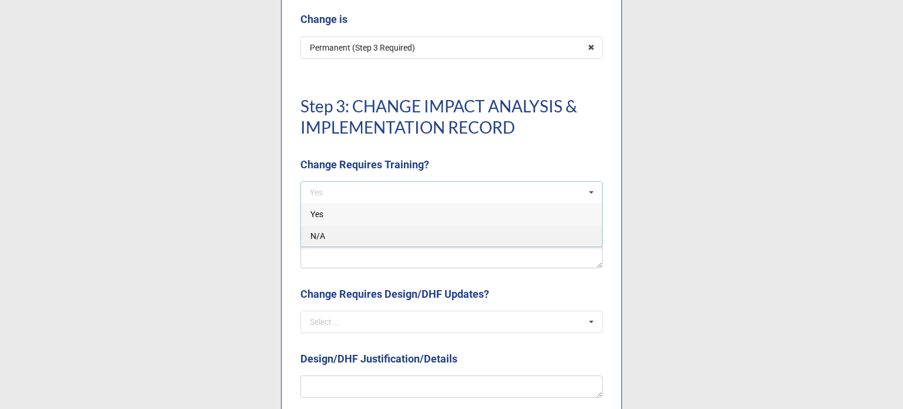
click at [342, 237] on div "N/A" at bounding box center [451, 236] width 301 height 22
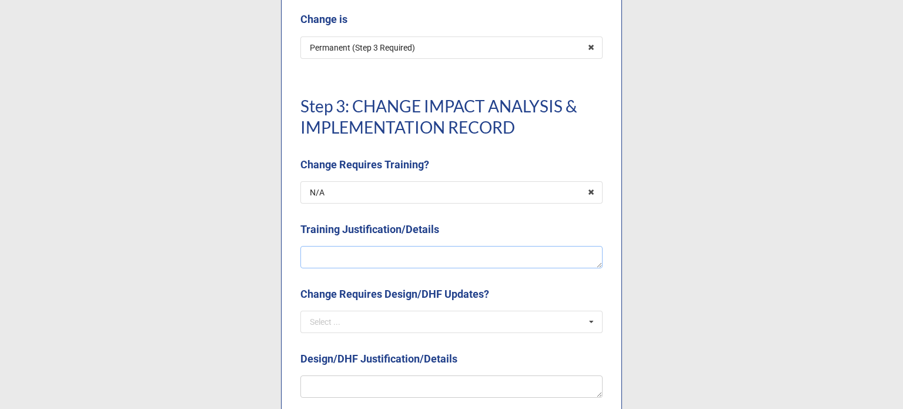
click at [349, 253] on textarea at bounding box center [451, 257] width 302 height 22
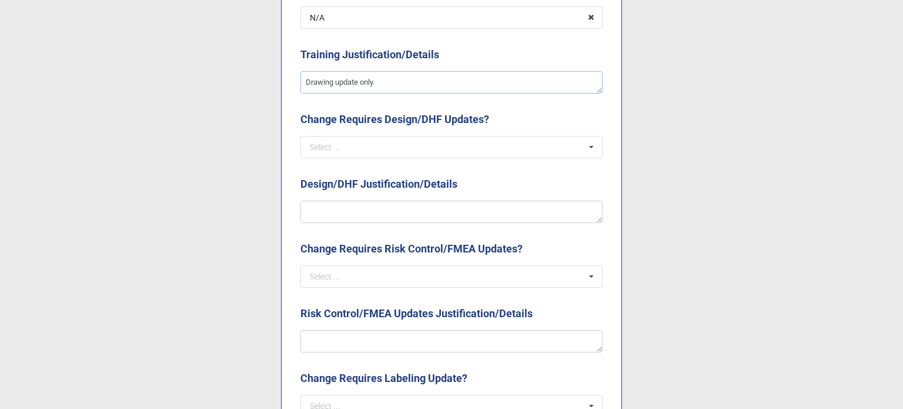
scroll to position [1235, 0]
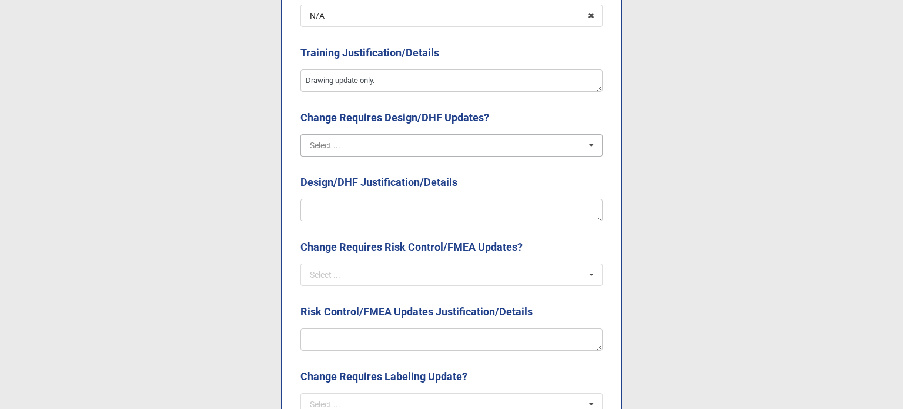
click at [355, 148] on input "text" at bounding box center [452, 145] width 301 height 21
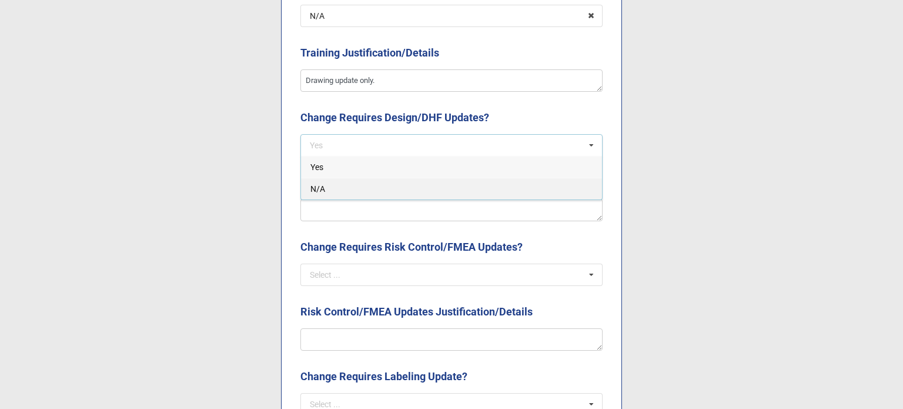
click at [347, 191] on div "N/A" at bounding box center [451, 189] width 301 height 22
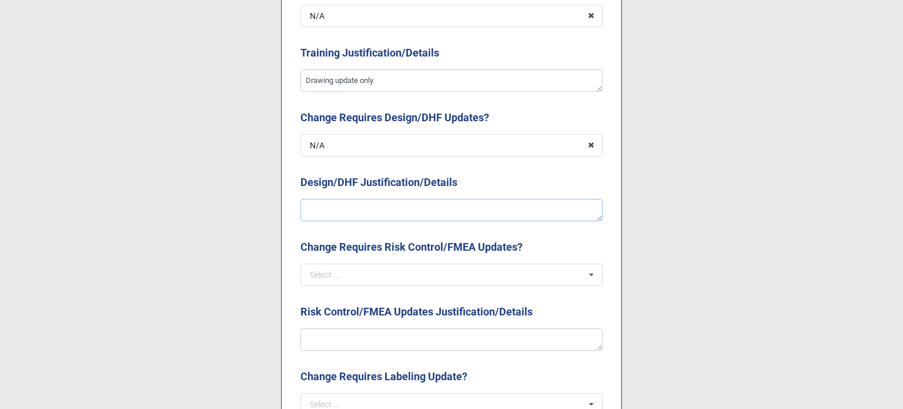
click at [359, 218] on textarea at bounding box center [451, 210] width 302 height 22
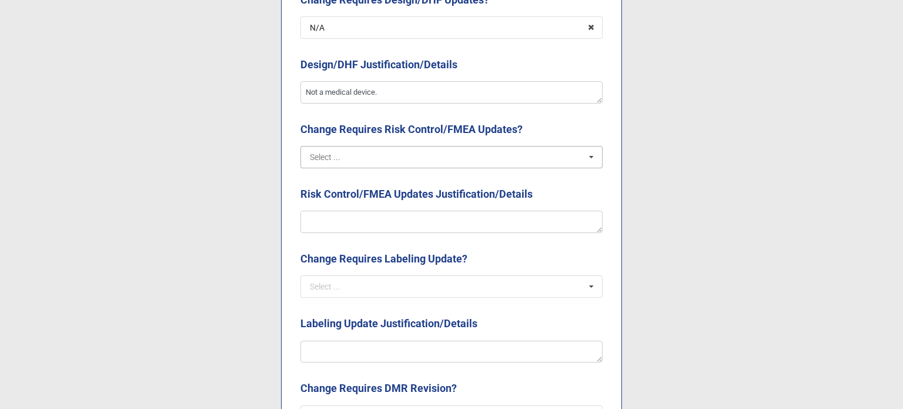
click at [370, 157] on input "text" at bounding box center [452, 156] width 301 height 21
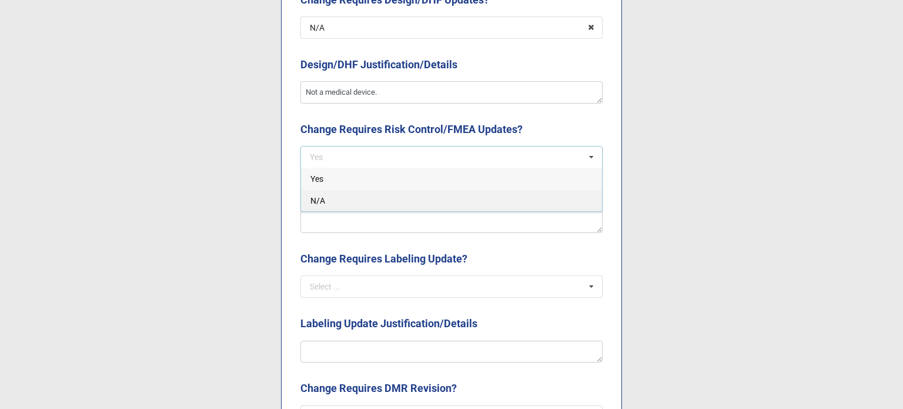
click at [340, 204] on div "N/A" at bounding box center [451, 200] width 301 height 22
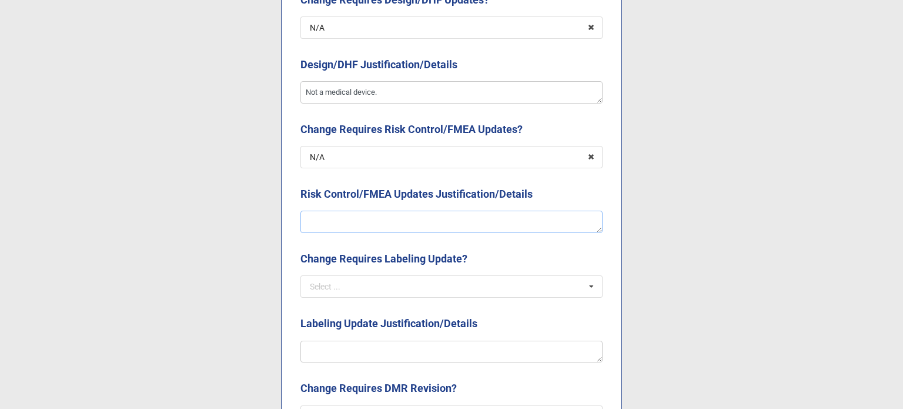
click at [359, 230] on textarea at bounding box center [451, 221] width 302 height 22
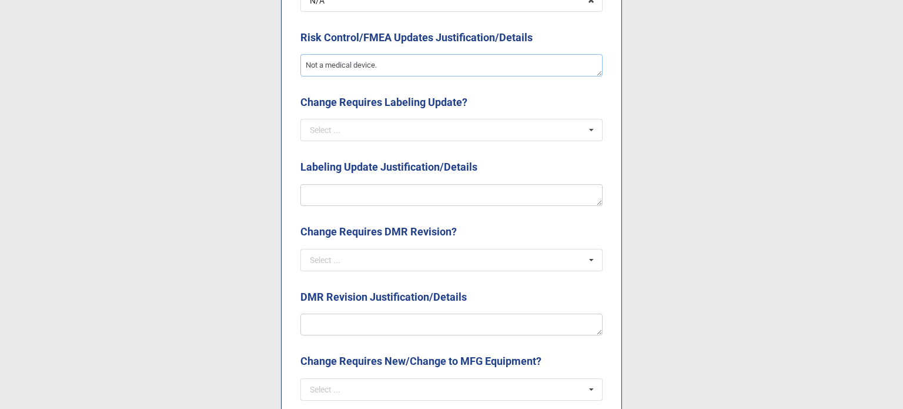
scroll to position [1529, 0]
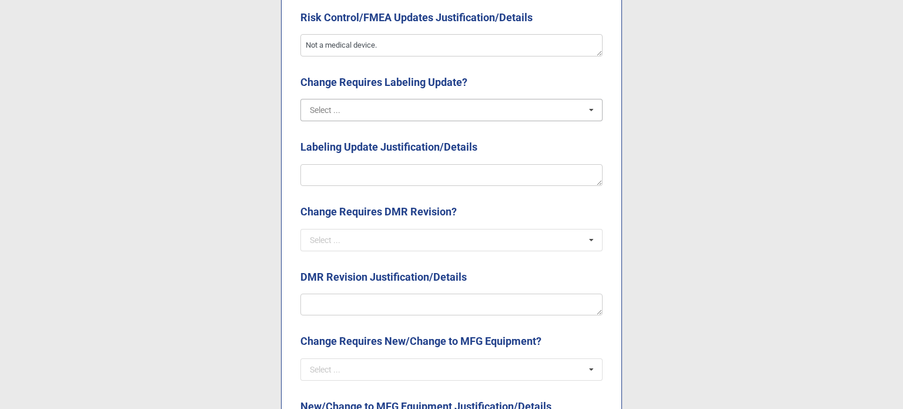
click at [362, 110] on input "text" at bounding box center [452, 109] width 301 height 21
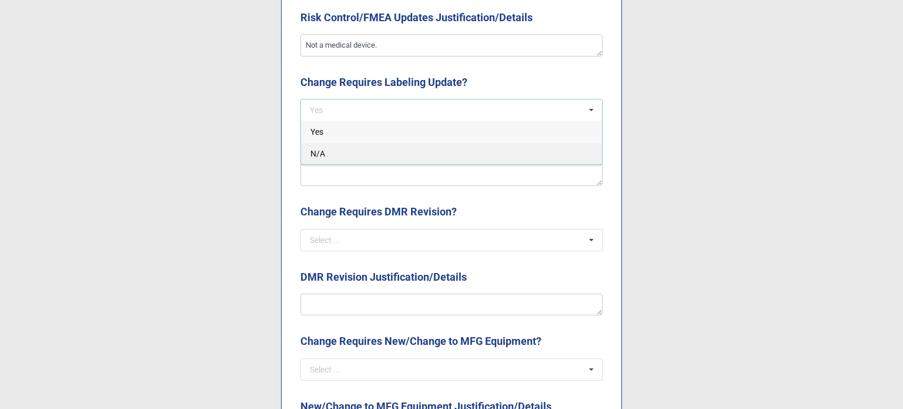
click at [355, 150] on div "N/A" at bounding box center [451, 153] width 301 height 22
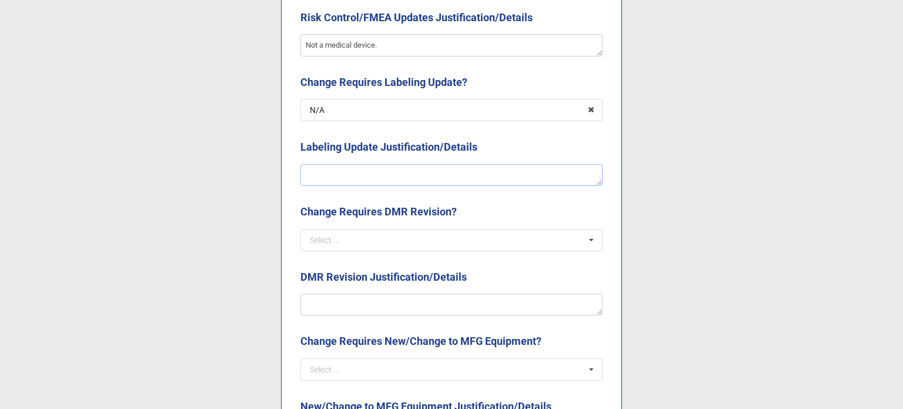
click at [355, 164] on textarea at bounding box center [451, 175] width 302 height 22
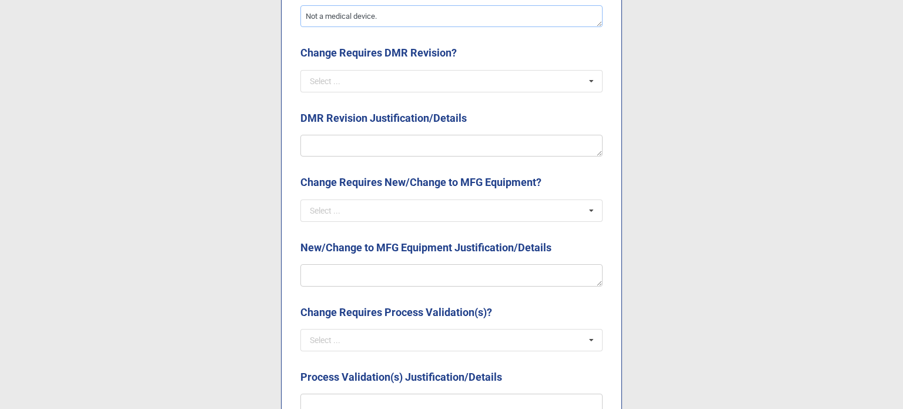
scroll to position [1705, 0]
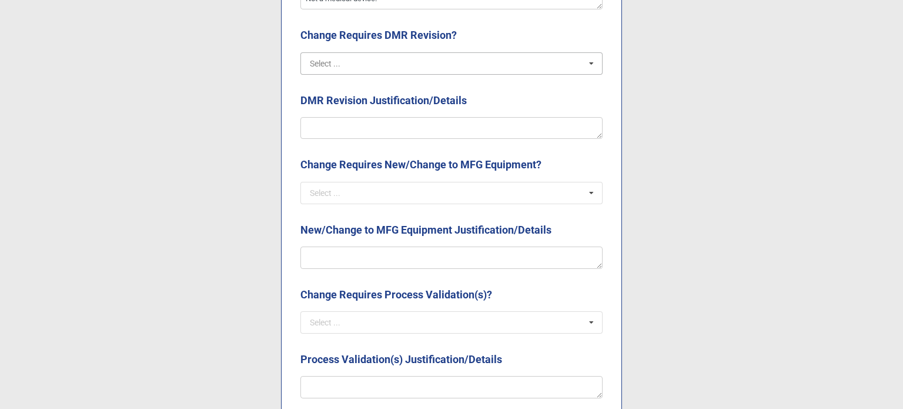
click at [362, 61] on input "text" at bounding box center [452, 63] width 301 height 21
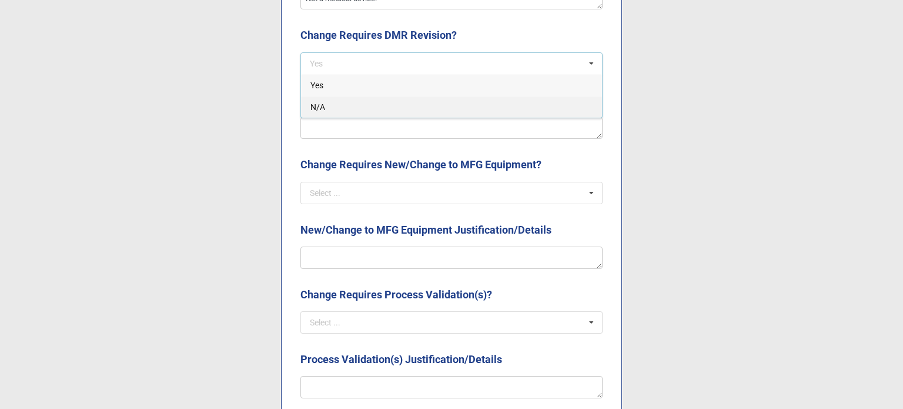
click at [361, 110] on div "N/A" at bounding box center [451, 107] width 301 height 22
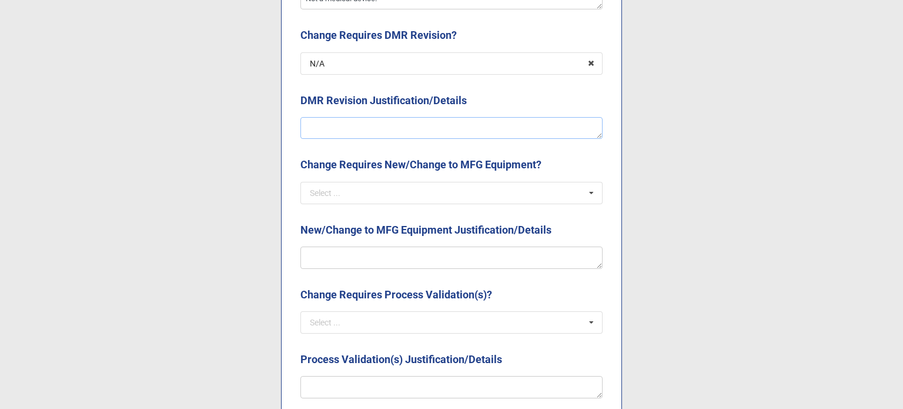
click at [362, 130] on textarea at bounding box center [451, 128] width 302 height 22
click at [375, 186] on input "text" at bounding box center [452, 192] width 301 height 21
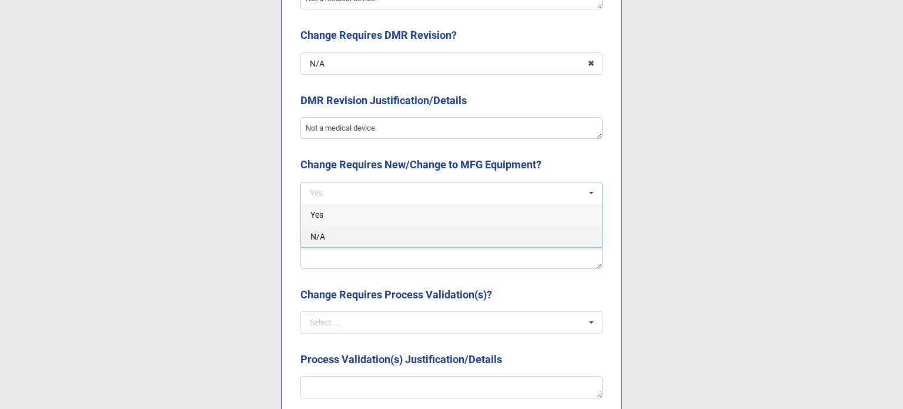
click at [372, 229] on div "N/A" at bounding box center [451, 236] width 301 height 22
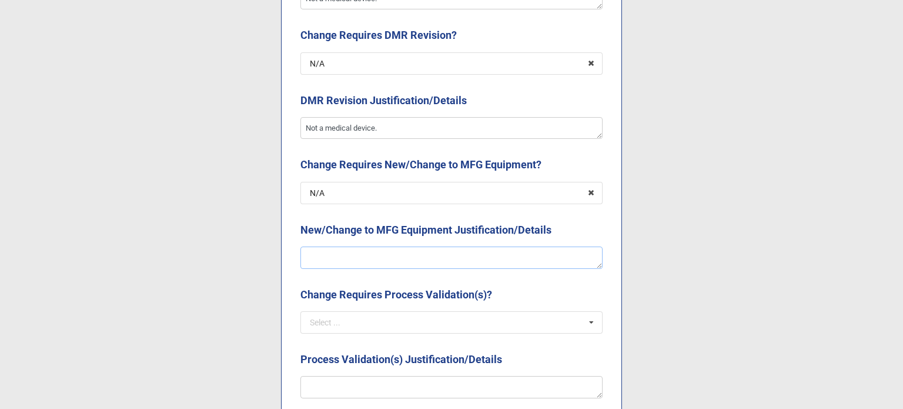
click at [378, 253] on textarea at bounding box center [451, 257] width 302 height 22
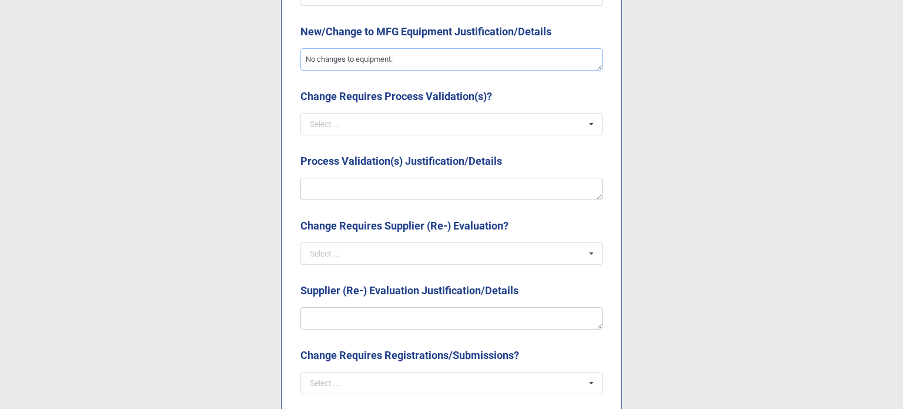
scroll to position [1940, 0]
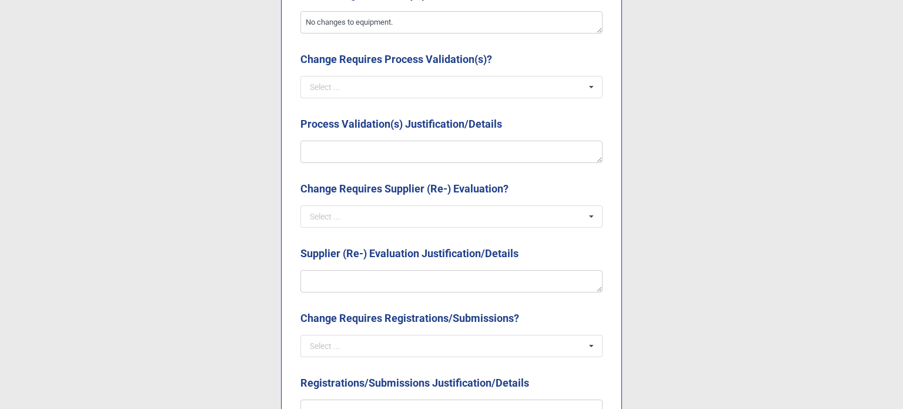
click at [339, 71] on b "Change Requires Process Validation(s)?" at bounding box center [451, 61] width 302 height 21
click at [349, 80] on input "text" at bounding box center [452, 86] width 301 height 21
click at [343, 113] on div "Yes" at bounding box center [451, 109] width 301 height 22
click at [361, 157] on textarea at bounding box center [451, 152] width 302 height 22
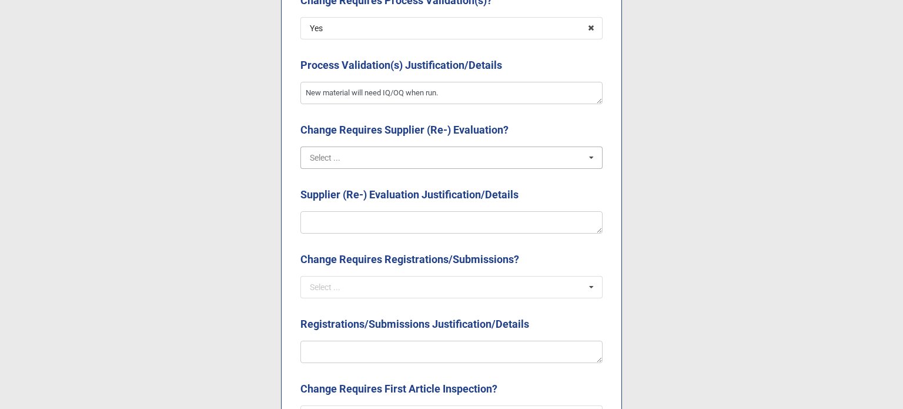
click at [365, 149] on input "text" at bounding box center [452, 157] width 301 height 21
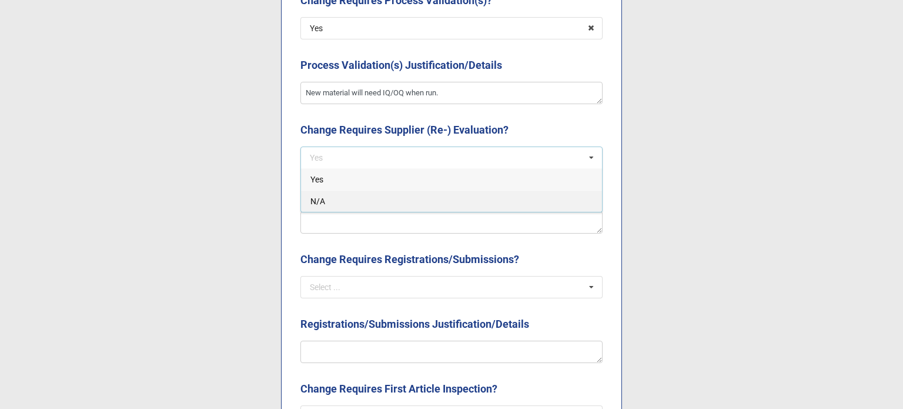
click at [367, 203] on div "N/A" at bounding box center [451, 201] width 301 height 22
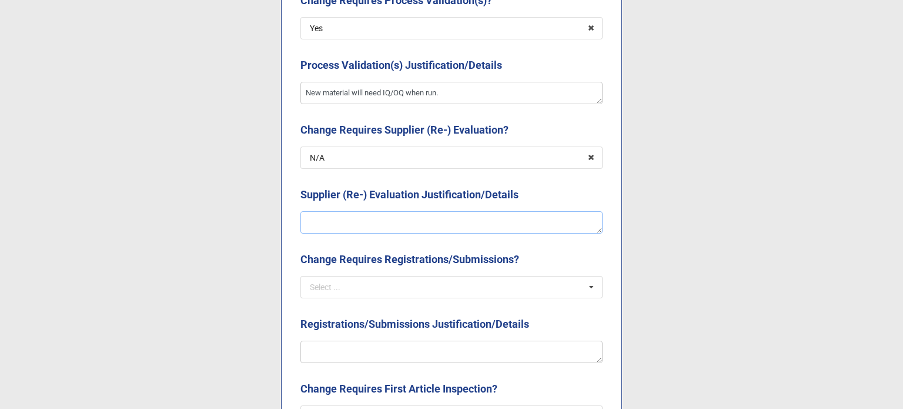
click at [367, 222] on textarea at bounding box center [451, 222] width 302 height 22
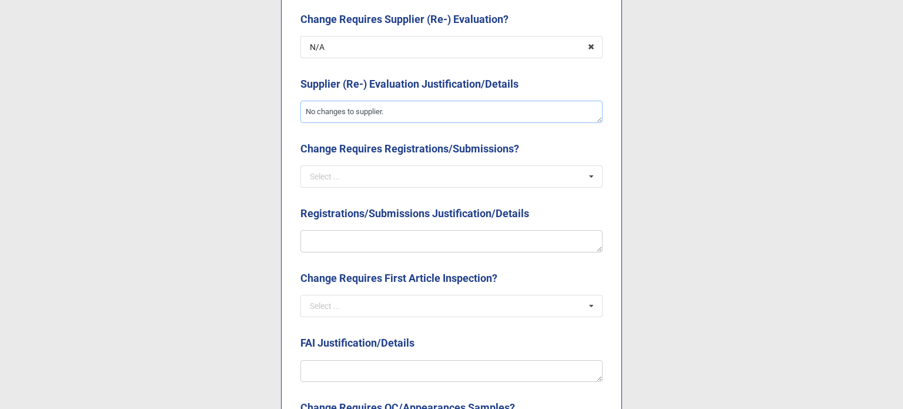
scroll to position [2117, 0]
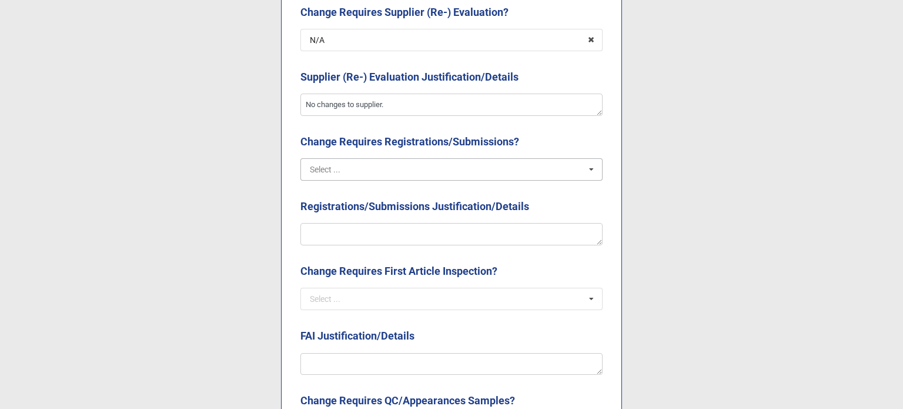
click at [346, 165] on input "text" at bounding box center [452, 169] width 301 height 21
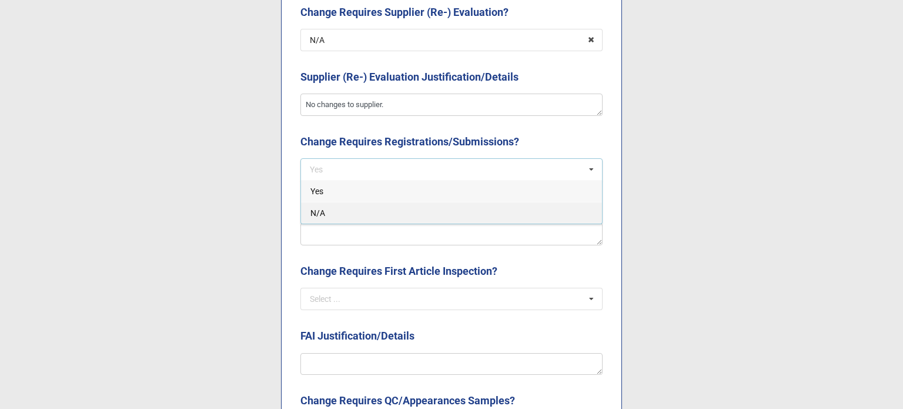
click at [330, 219] on div "N/A" at bounding box center [451, 213] width 301 height 22
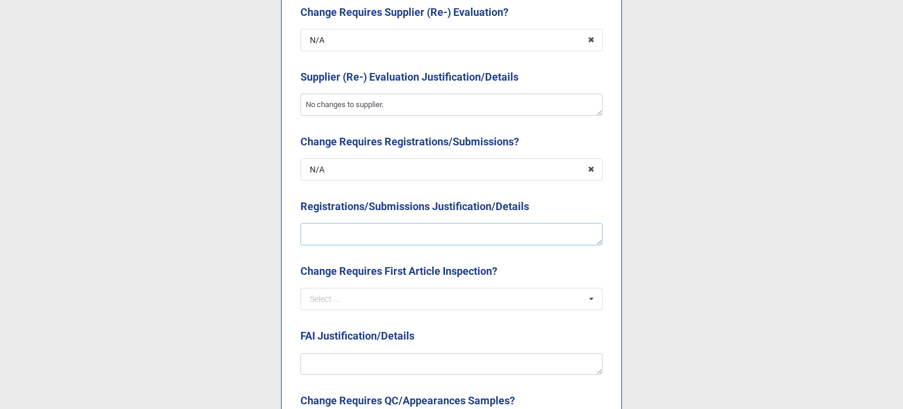
click at [332, 235] on textarea at bounding box center [451, 234] width 302 height 22
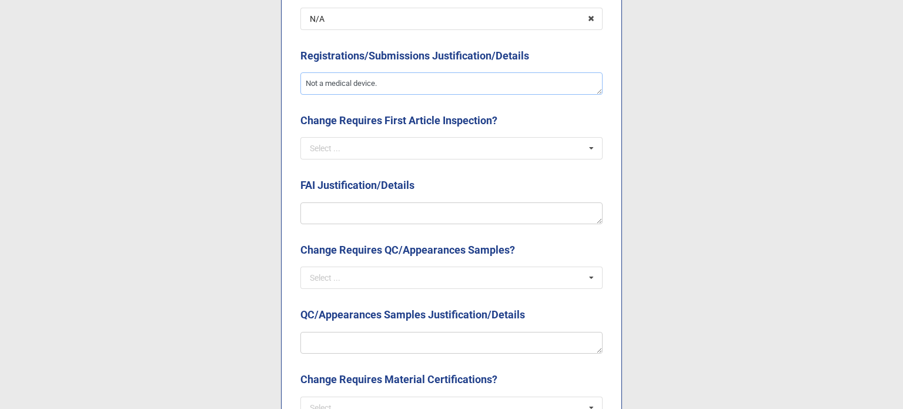
scroll to position [2293, 0]
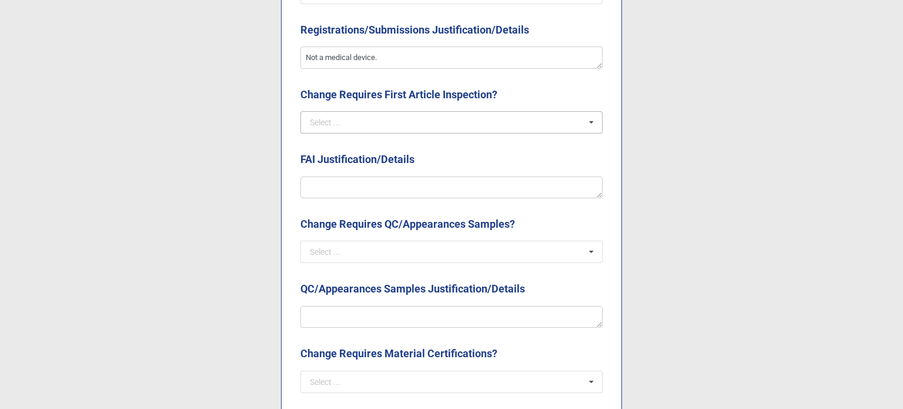
click at [340, 111] on div "Select ... Yes N/A" at bounding box center [451, 122] width 302 height 22
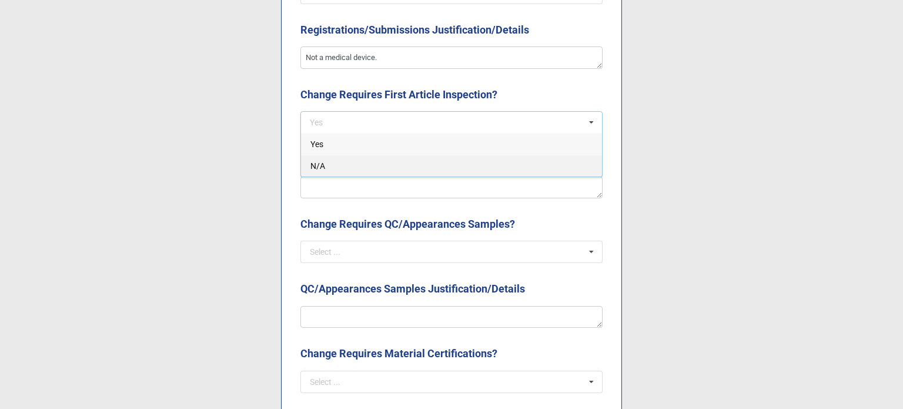
click at [357, 173] on div "N/A" at bounding box center [451, 166] width 301 height 22
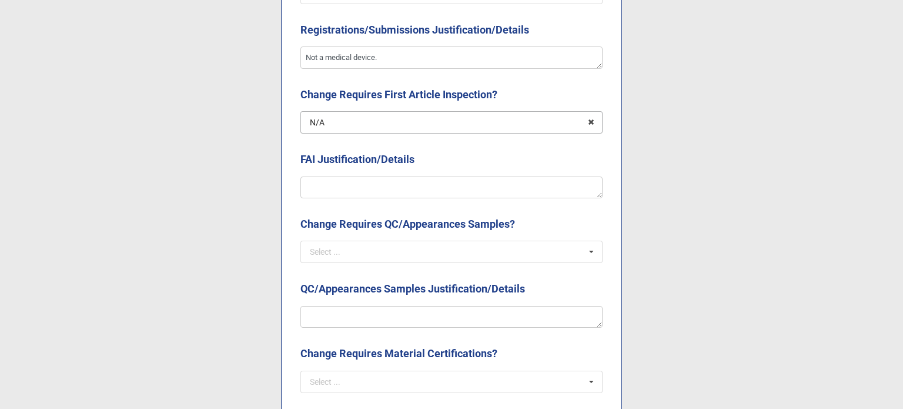
click at [355, 128] on input "text" at bounding box center [452, 122] width 301 height 21
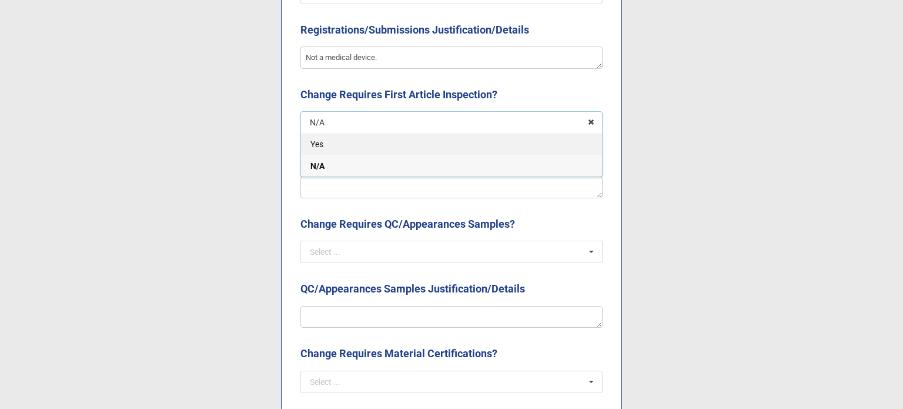
click at [340, 145] on div "Yes" at bounding box center [451, 144] width 301 height 22
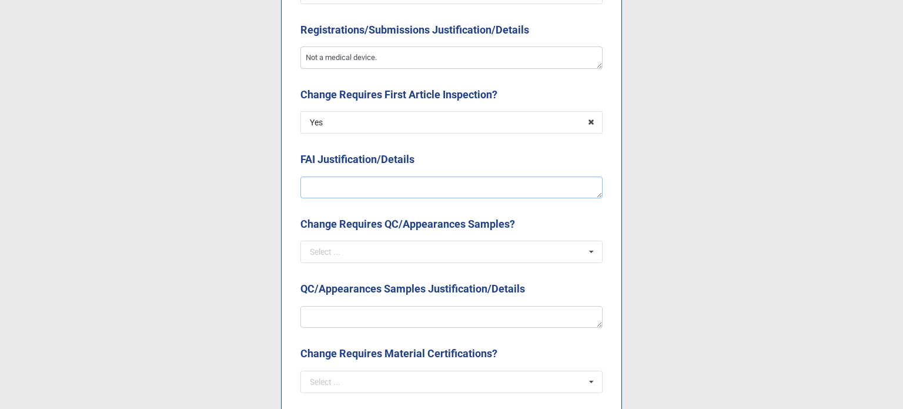
click at [340, 181] on textarea at bounding box center [451, 187] width 302 height 22
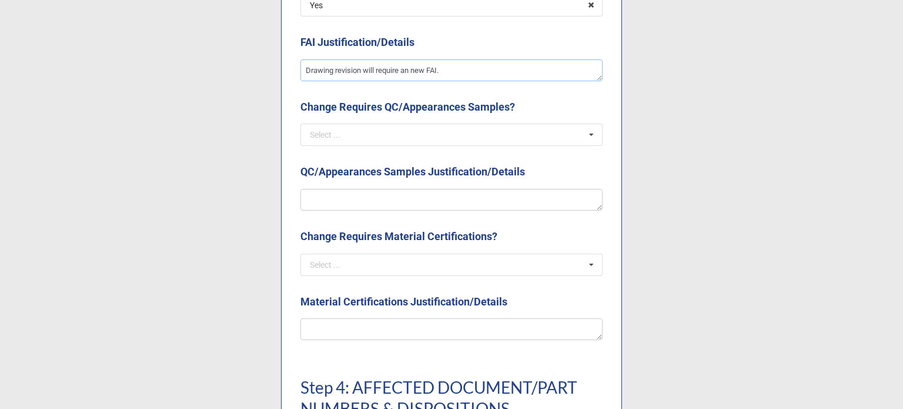
scroll to position [2411, 0]
click at [348, 143] on input "text" at bounding box center [452, 133] width 301 height 21
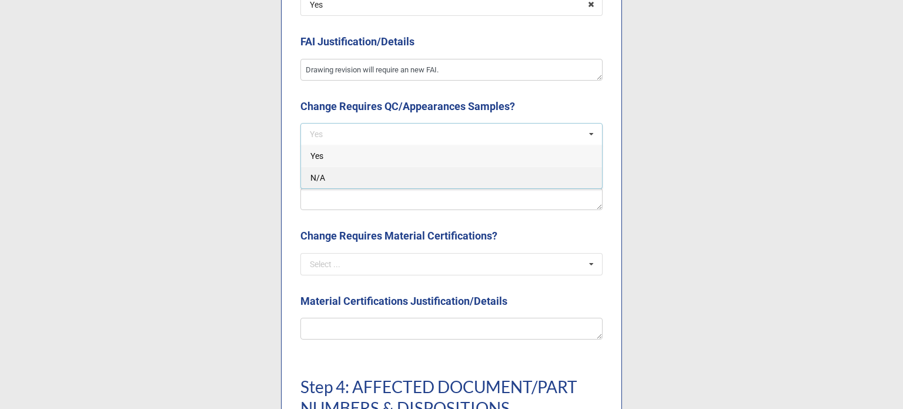
click at [350, 180] on div "N/A" at bounding box center [451, 177] width 301 height 22
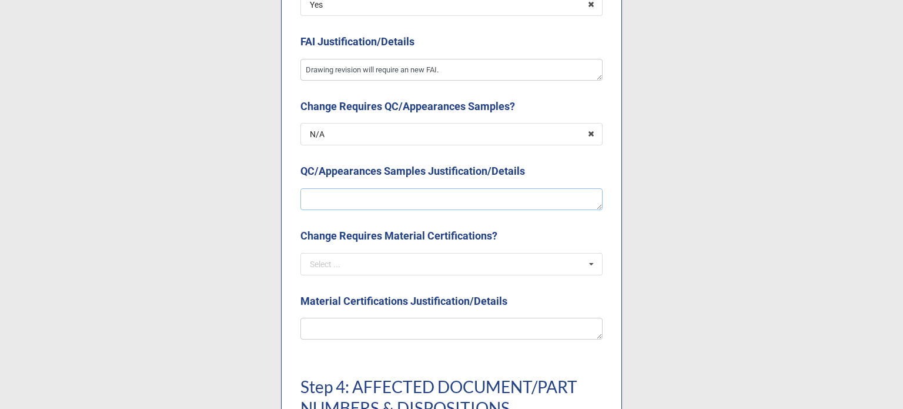
click at [350, 189] on textarea at bounding box center [451, 199] width 302 height 22
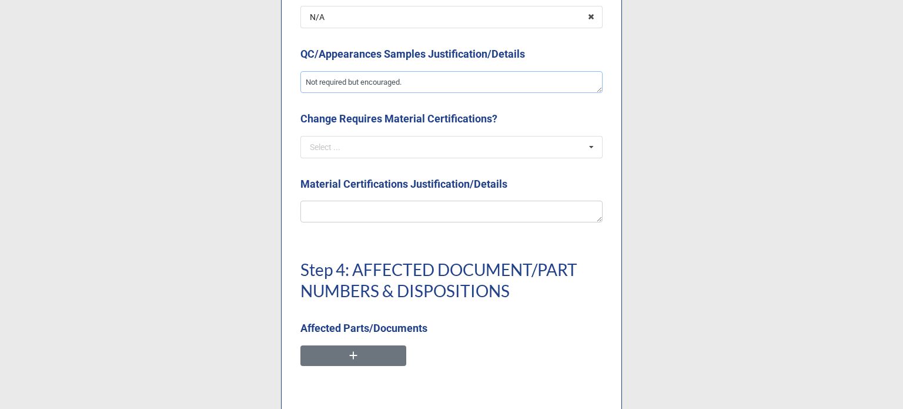
scroll to position [2528, 0]
click at [362, 152] on input "text" at bounding box center [452, 146] width 301 height 21
click at [347, 187] on div "N/A" at bounding box center [451, 190] width 301 height 22
click at [336, 204] on textarea at bounding box center [451, 211] width 302 height 22
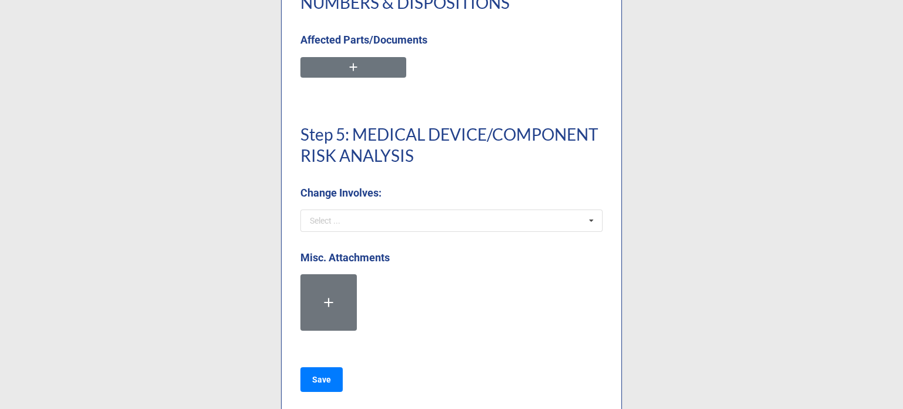
scroll to position [2836, 0]
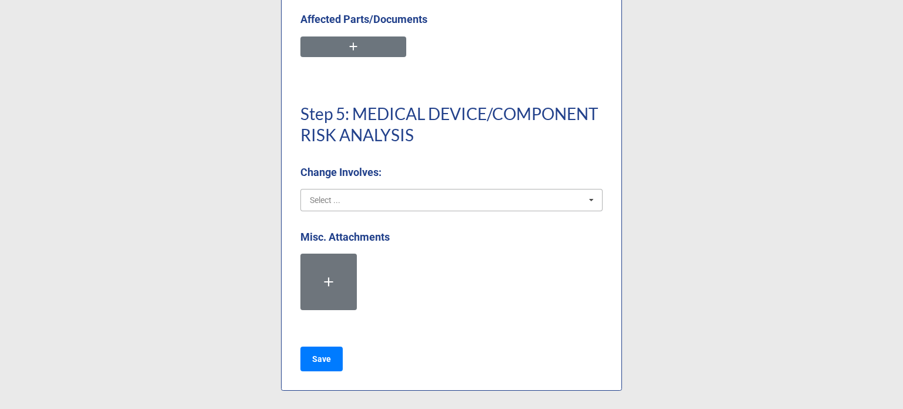
click at [459, 199] on input "text" at bounding box center [452, 199] width 301 height 21
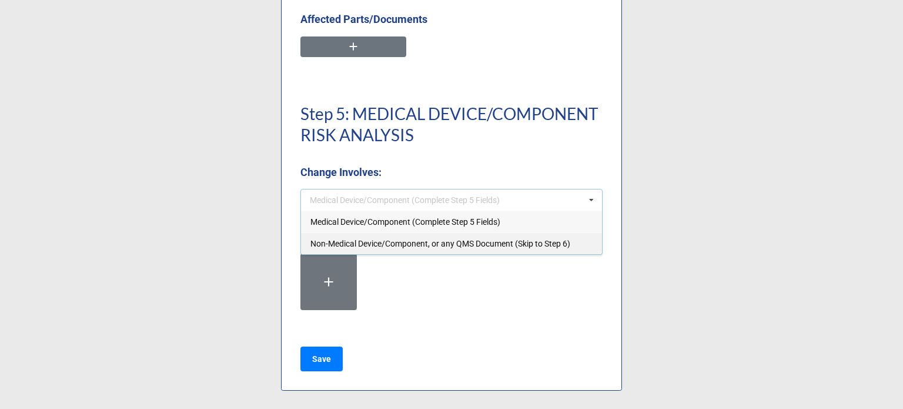
click at [436, 250] on div "Non-Medical Device/Component, or any QMS Document (Skip to Step 6)" at bounding box center [451, 243] width 301 height 22
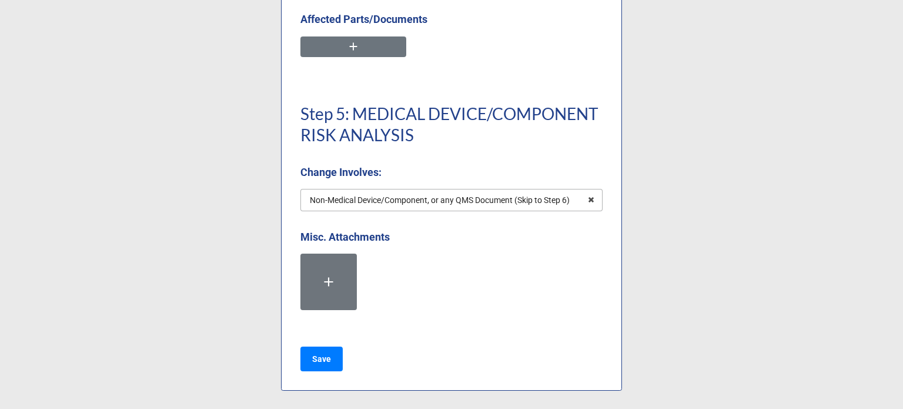
click at [475, 203] on div "Non-Medical Device/Component, or any QMS Document (Skip to Step 6)" at bounding box center [440, 200] width 260 height 8
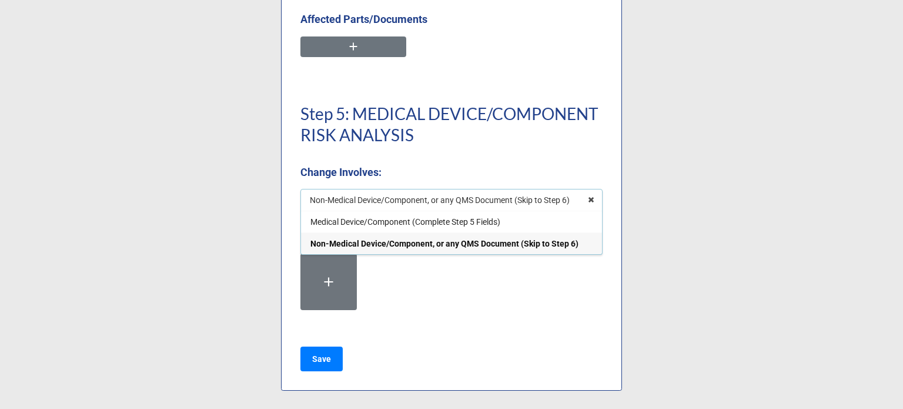
click at [442, 160] on div "Step 5: MEDICAL DEVICE/COMPONENT RISK ANALYSIS Change Involves:" at bounding box center [451, 136] width 302 height 105
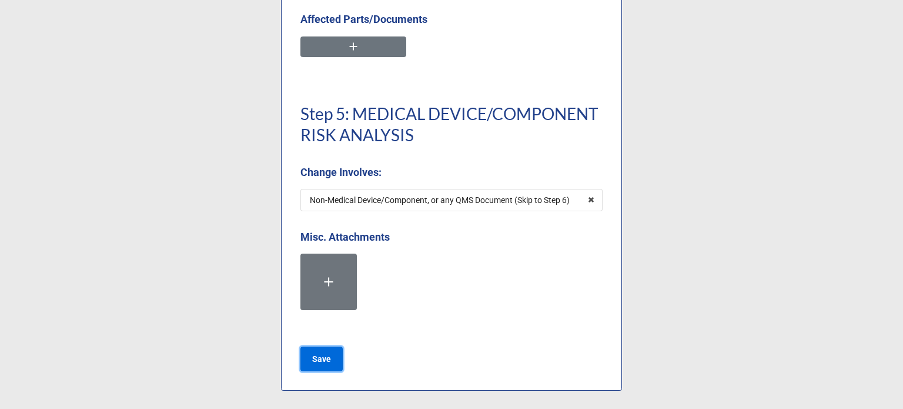
click at [321, 357] on b "Save" at bounding box center [321, 359] width 19 height 12
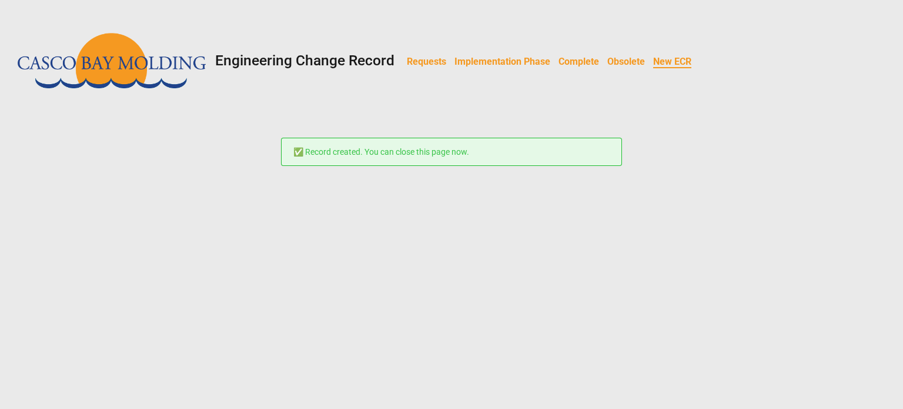
scroll to position [0, 0]
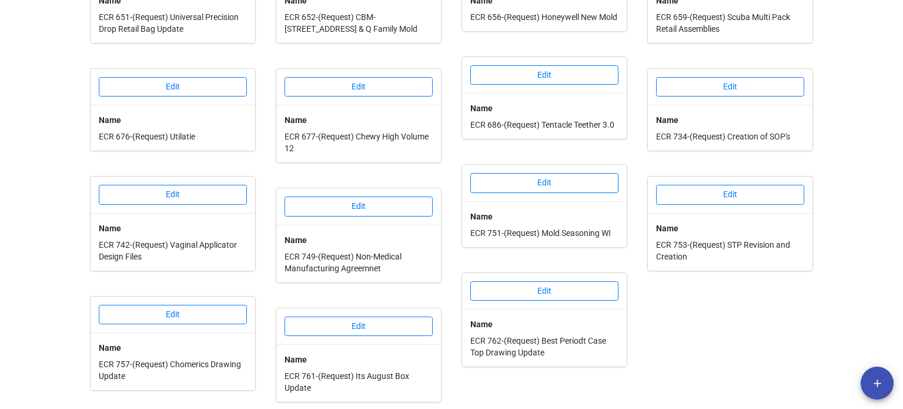
scroll to position [461, 0]
